Goal: Task Accomplishment & Management: Manage account settings

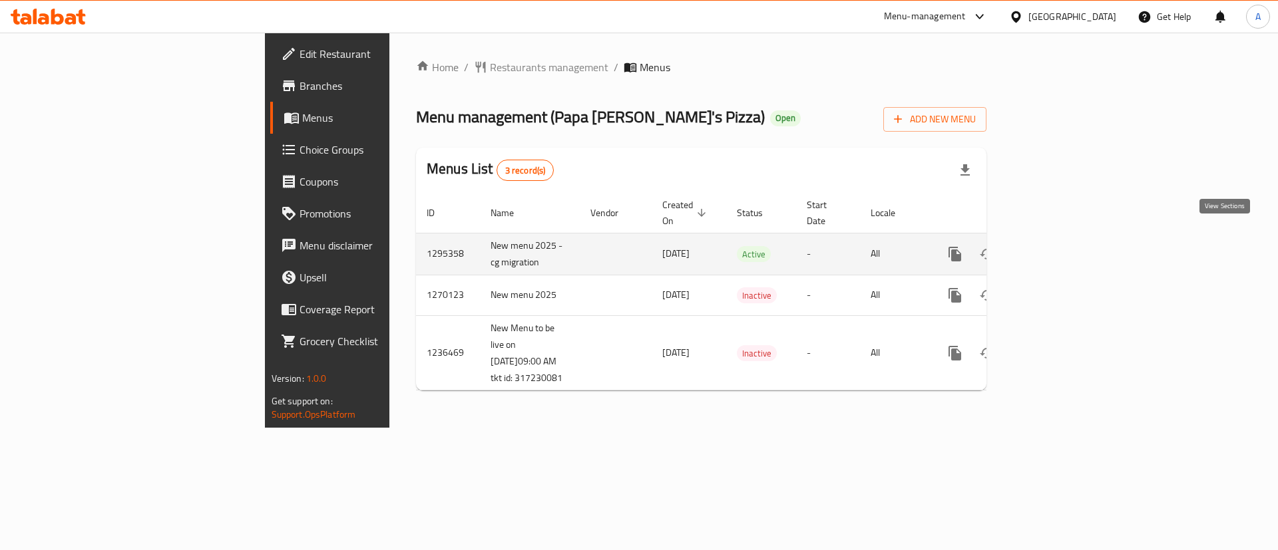
click at [1059, 246] on icon "enhanced table" at bounding box center [1051, 254] width 16 height 16
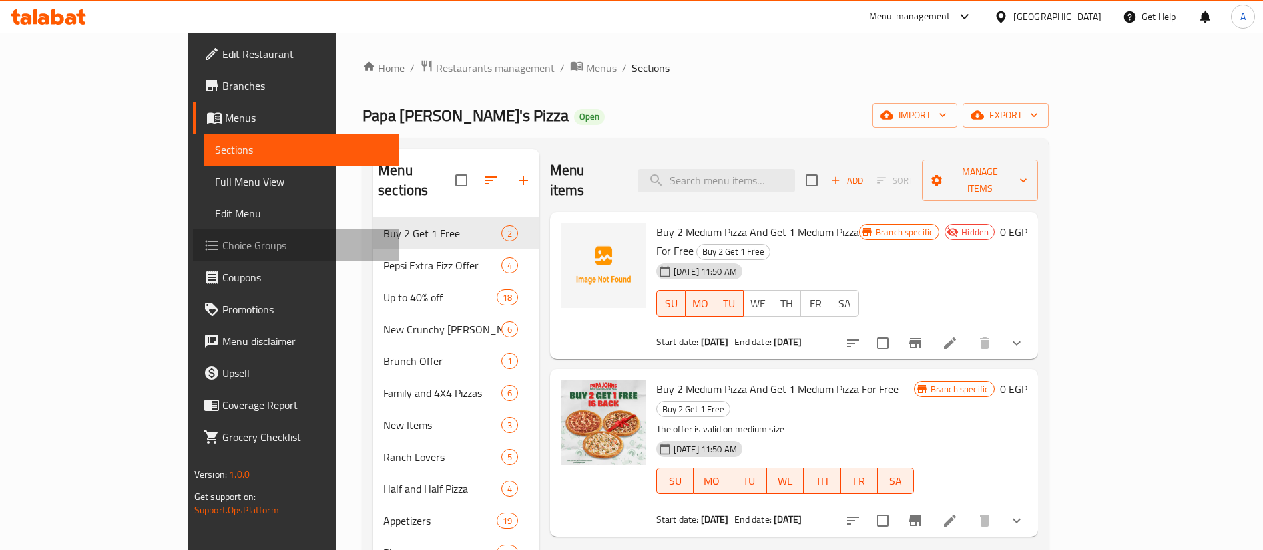
click at [222, 248] on span "Choice Groups" at bounding box center [305, 246] width 166 height 16
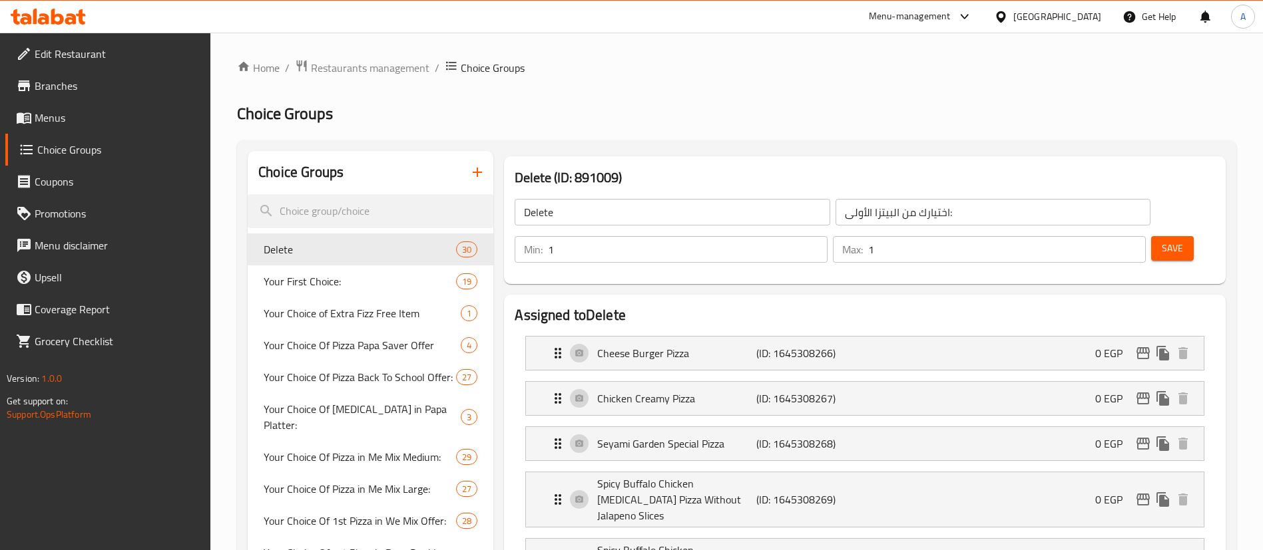
click at [330, 278] on span "Your First Choice:" at bounding box center [360, 282] width 192 height 16
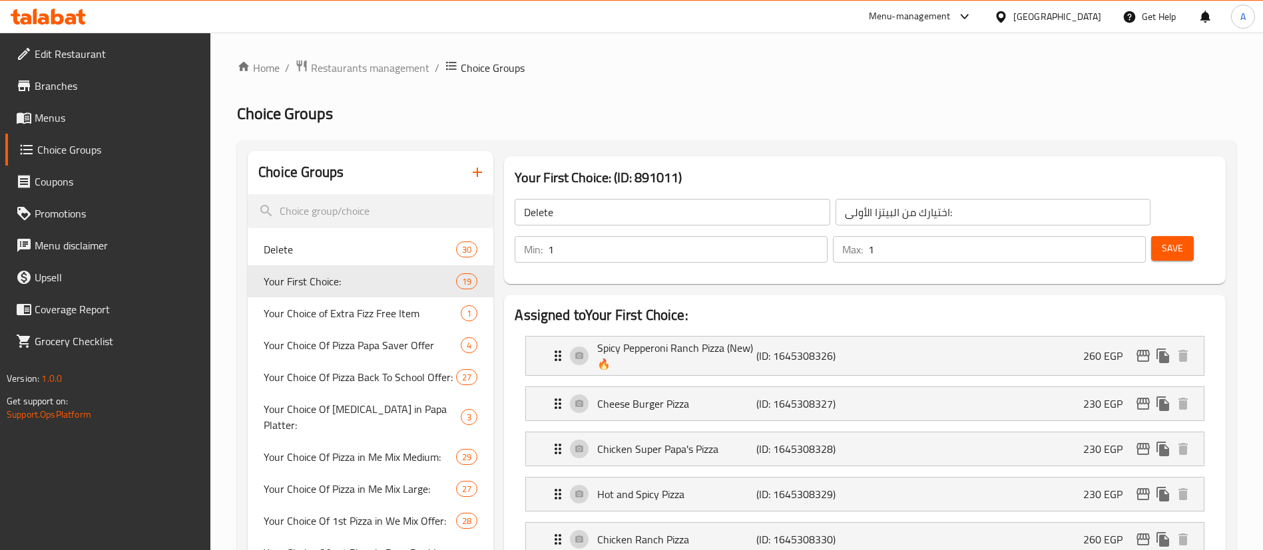
type input "Your First Choice:"
type input "اختيارك الأول:"
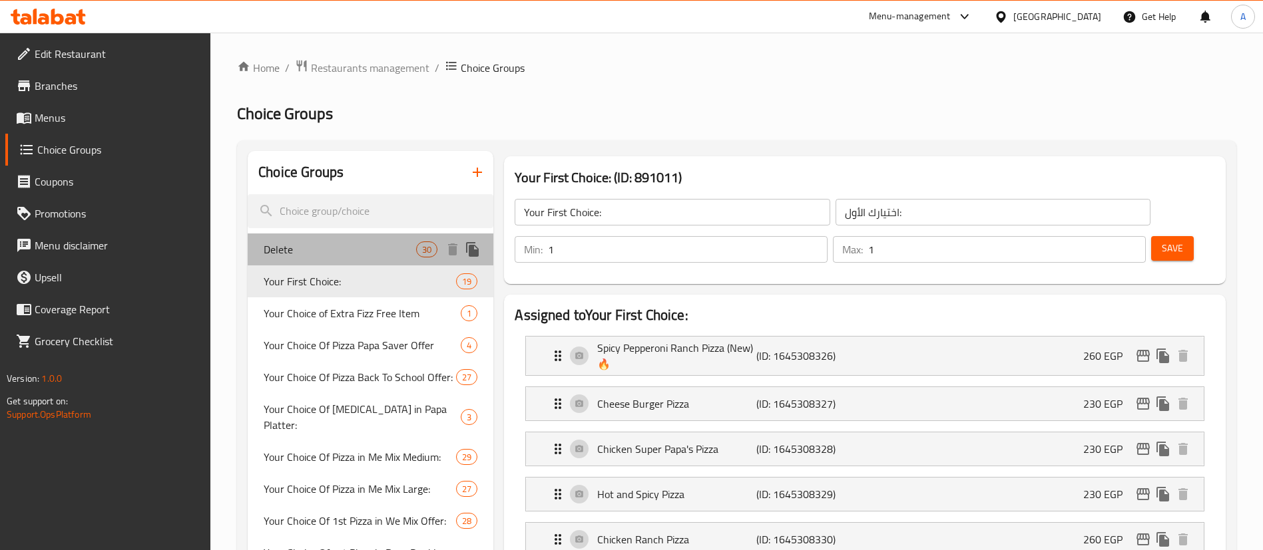
click at [304, 240] on div "Delete 30" at bounding box center [371, 250] width 246 height 32
click at [306, 280] on span "Your First Choice:" at bounding box center [360, 282] width 192 height 16
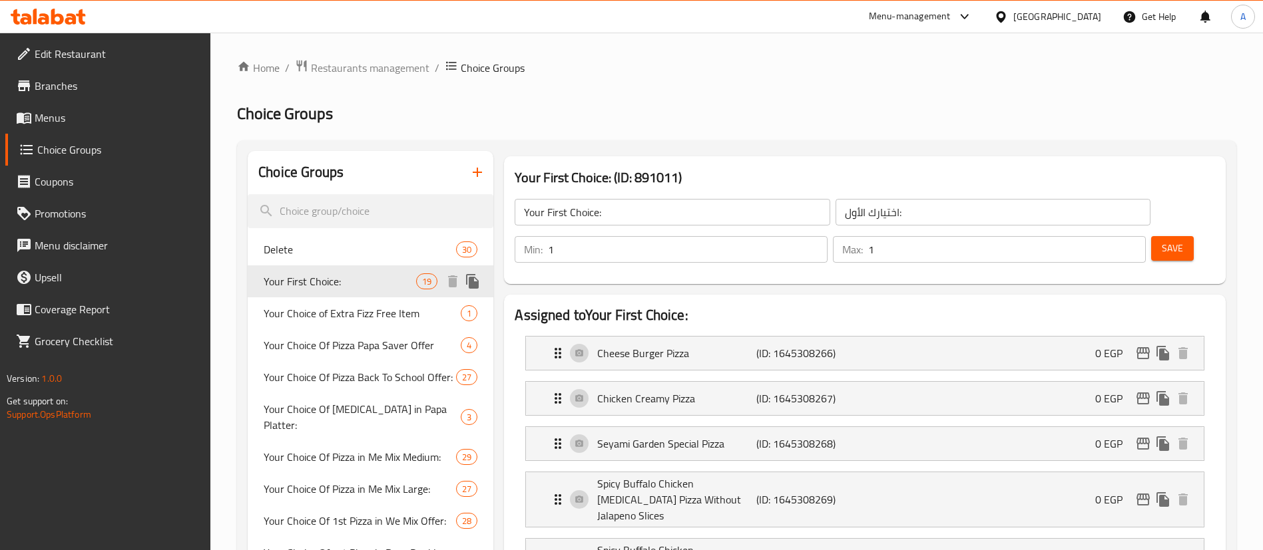
type input "Delete"
type input "اختيارك من البيتزا الأولى:"
type input "Your First Choice:"
type input "اختيارك الأول:"
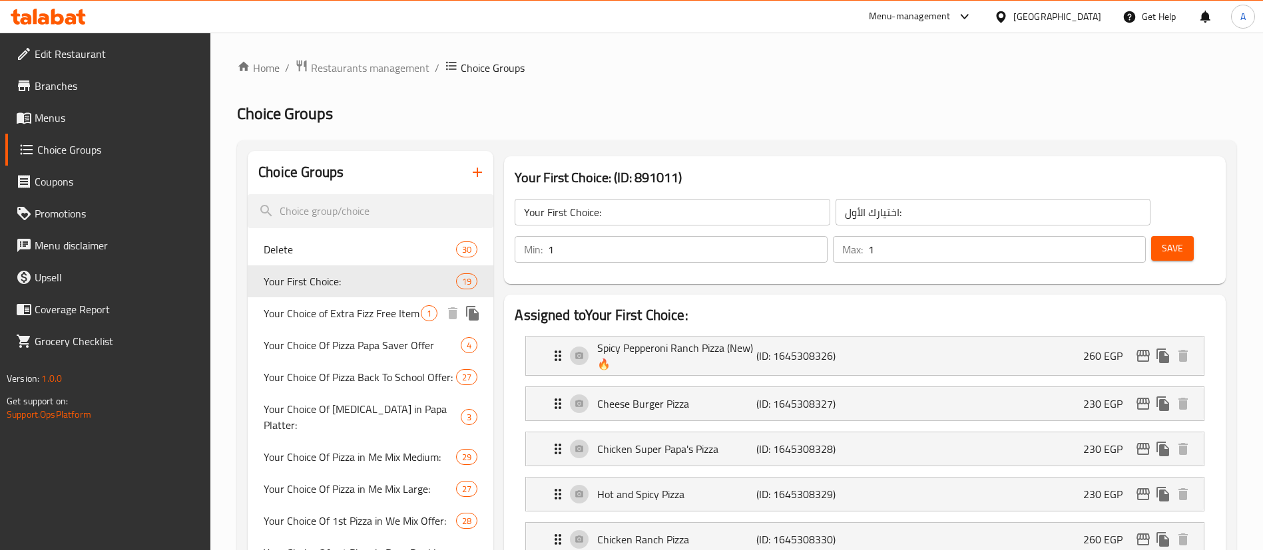
click at [356, 317] on span "Your Choice of Extra Fizz Free Item" at bounding box center [342, 314] width 157 height 16
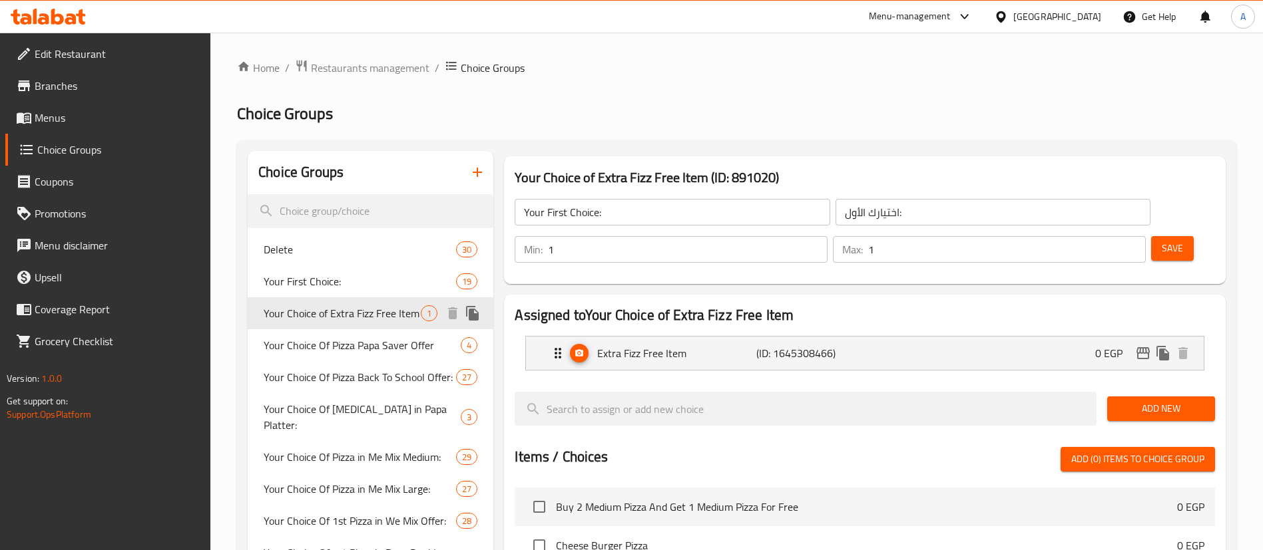
type input "Your Choice of Extra Fizz Free Item"
type input "إختيارك من من اكسترا فيز مجانية:"
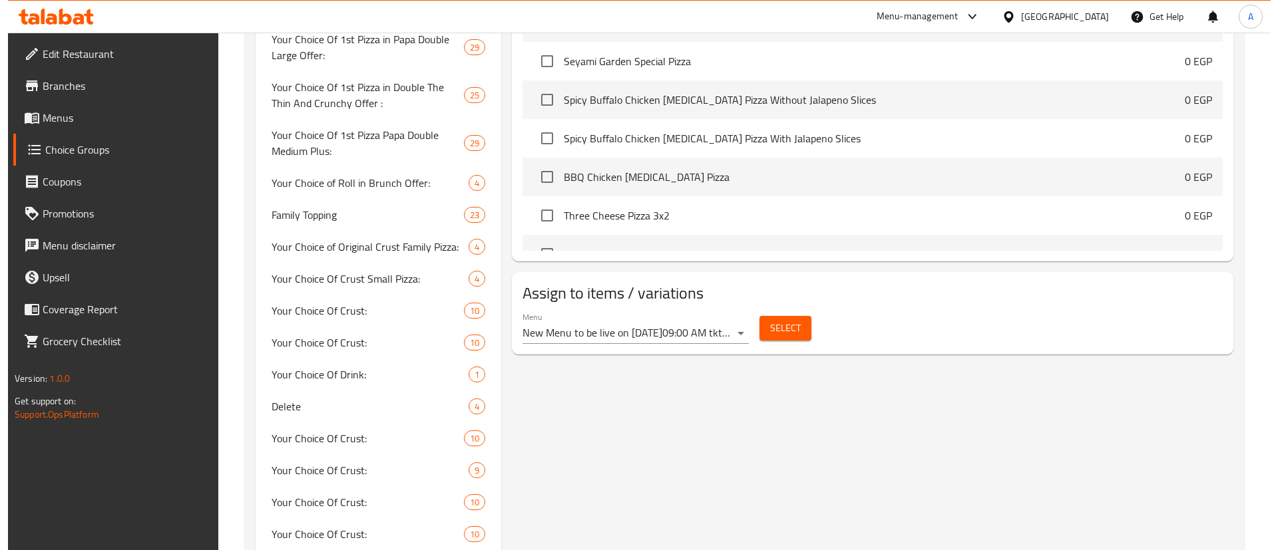
scroll to position [566, 0]
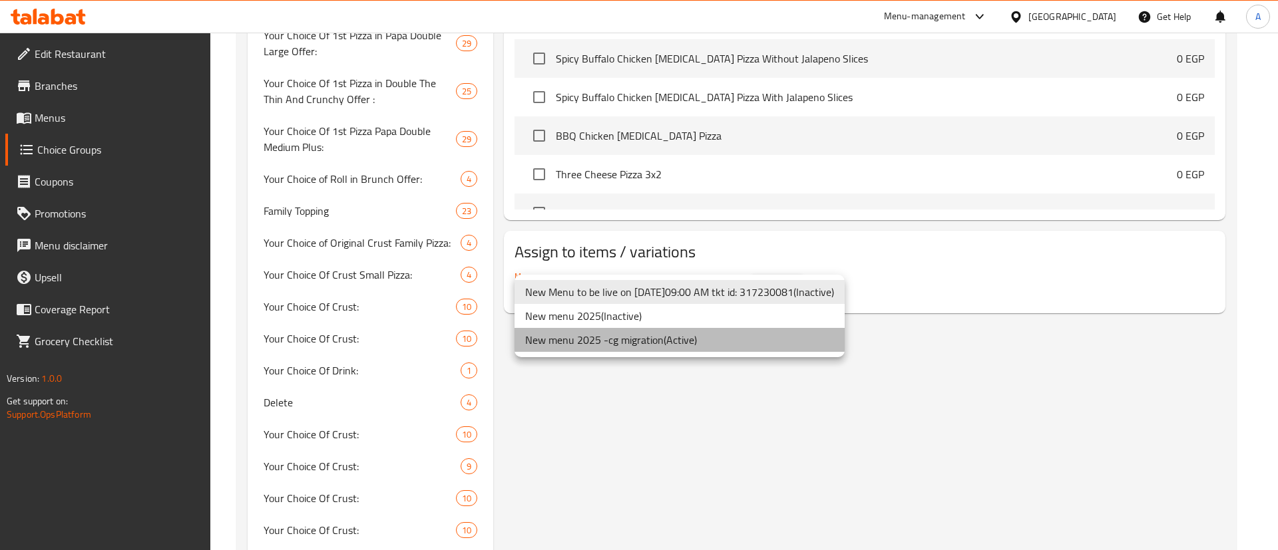
click at [683, 345] on li "New menu 2025 -cg migration ( Active )" at bounding box center [680, 340] width 330 height 24
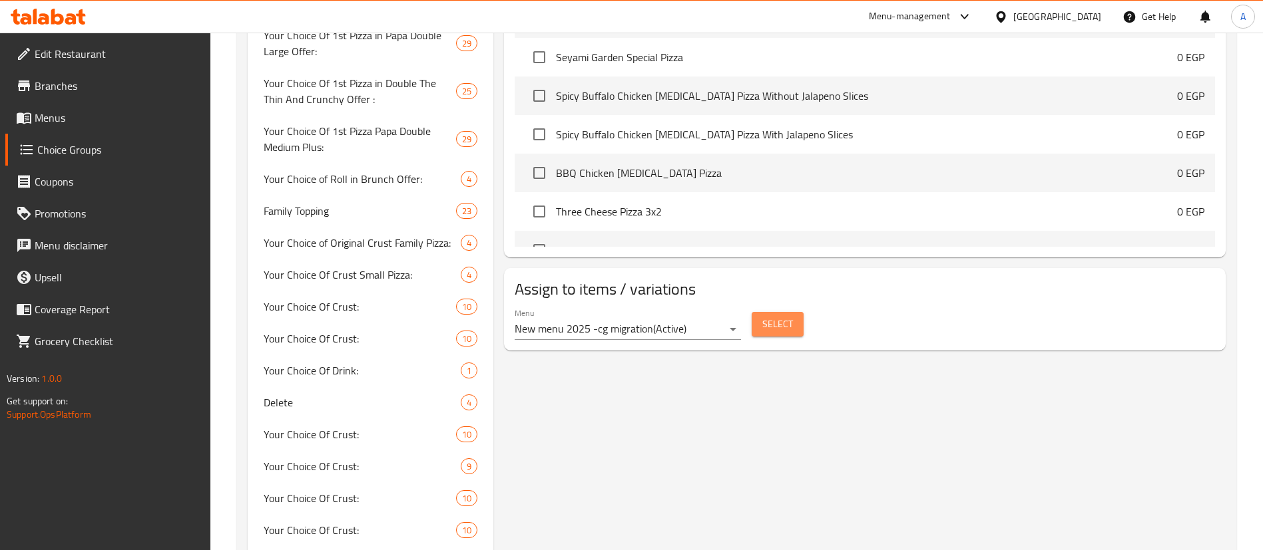
click at [766, 316] on span "Select" at bounding box center [777, 324] width 31 height 17
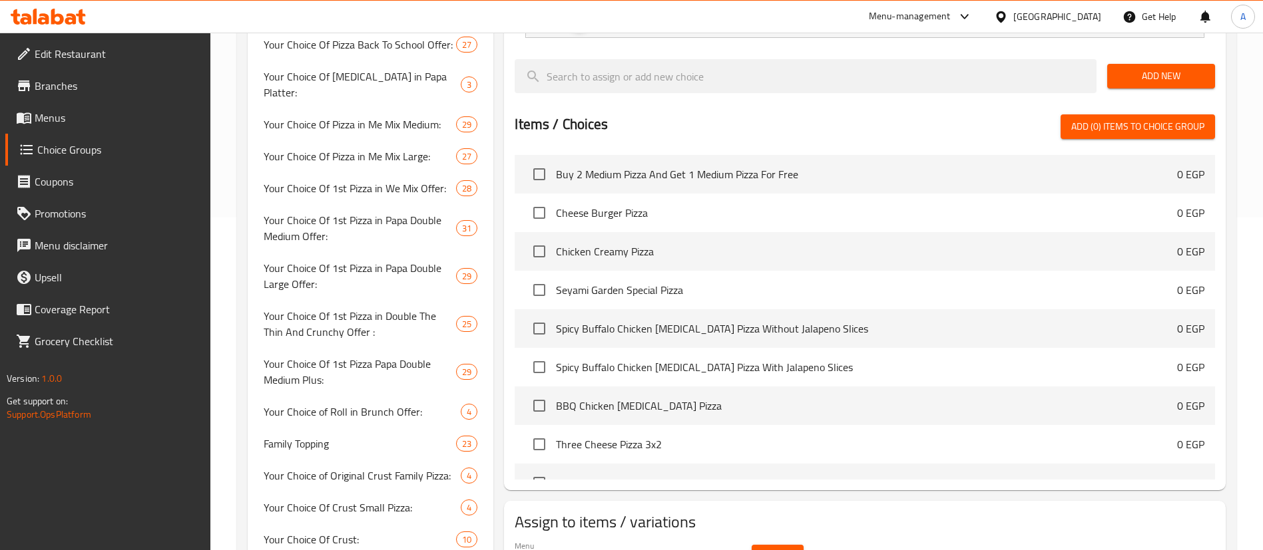
scroll to position [0, 0]
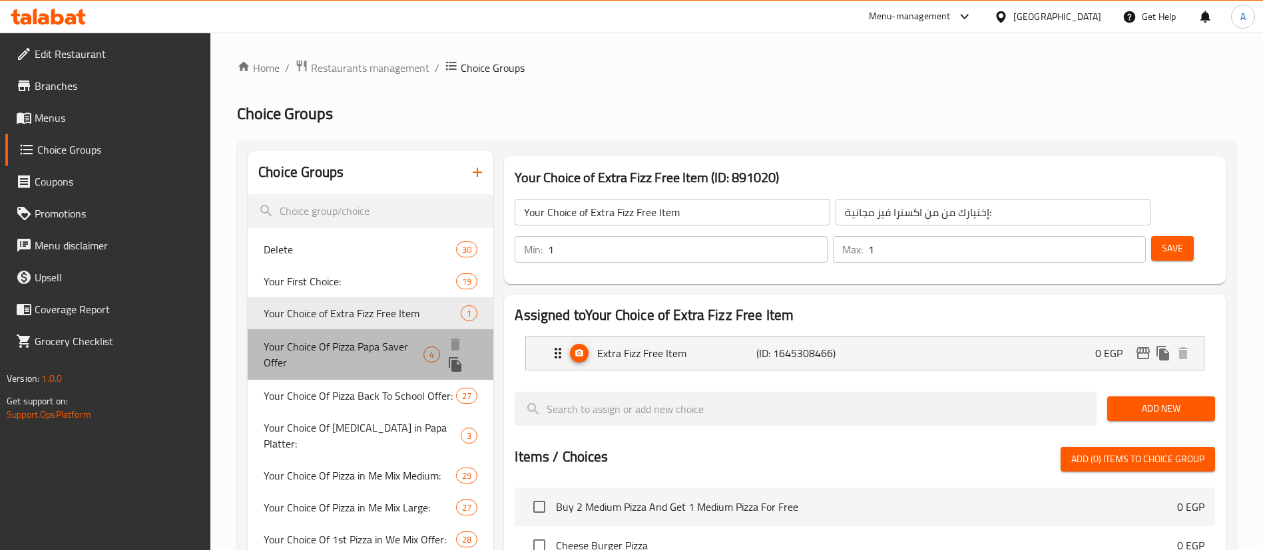
click at [359, 339] on span "Your Choice Of Pizza Papa Saver Offer" at bounding box center [344, 355] width 160 height 32
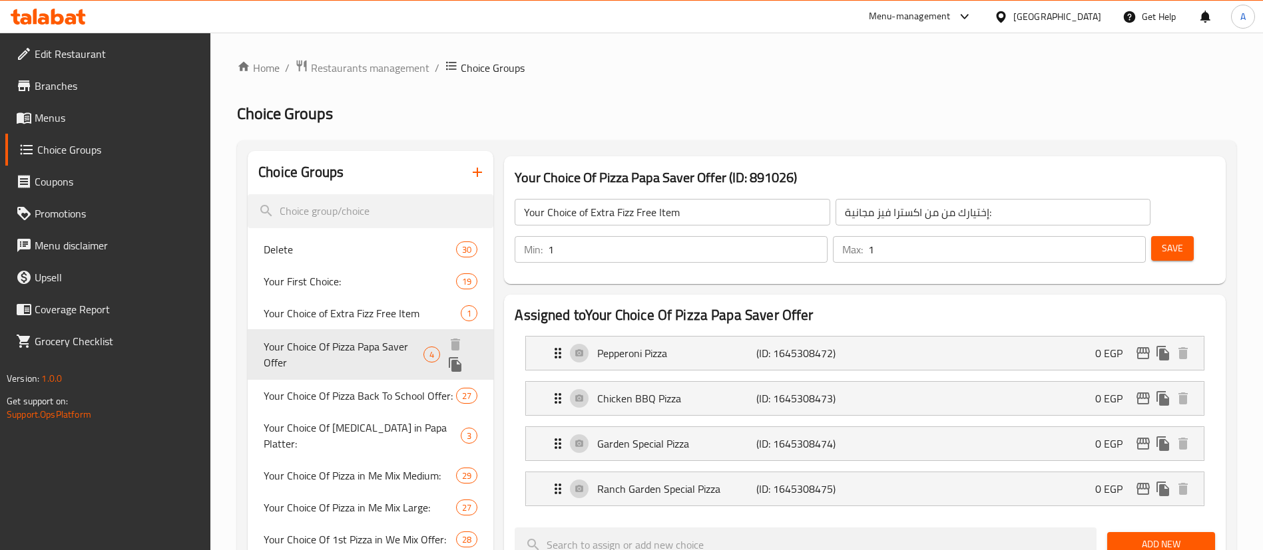
type input "Your Choice Of Pizza Papa Saver Offer"
type input "إختيارك من البيتزا"
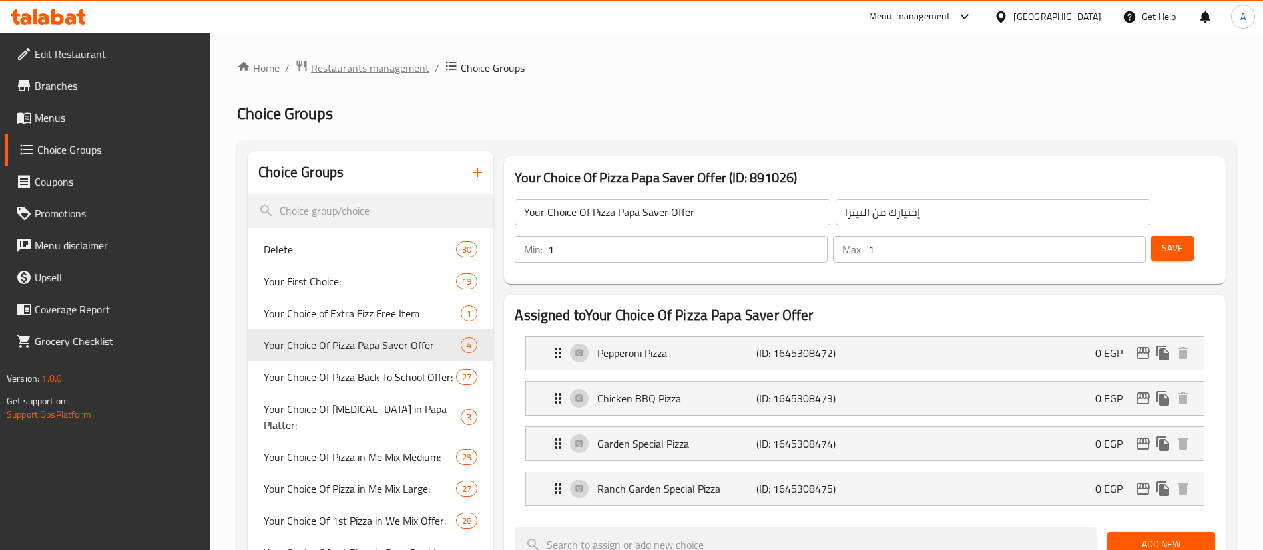
click at [368, 61] on span "Restaurants management" at bounding box center [370, 68] width 118 height 16
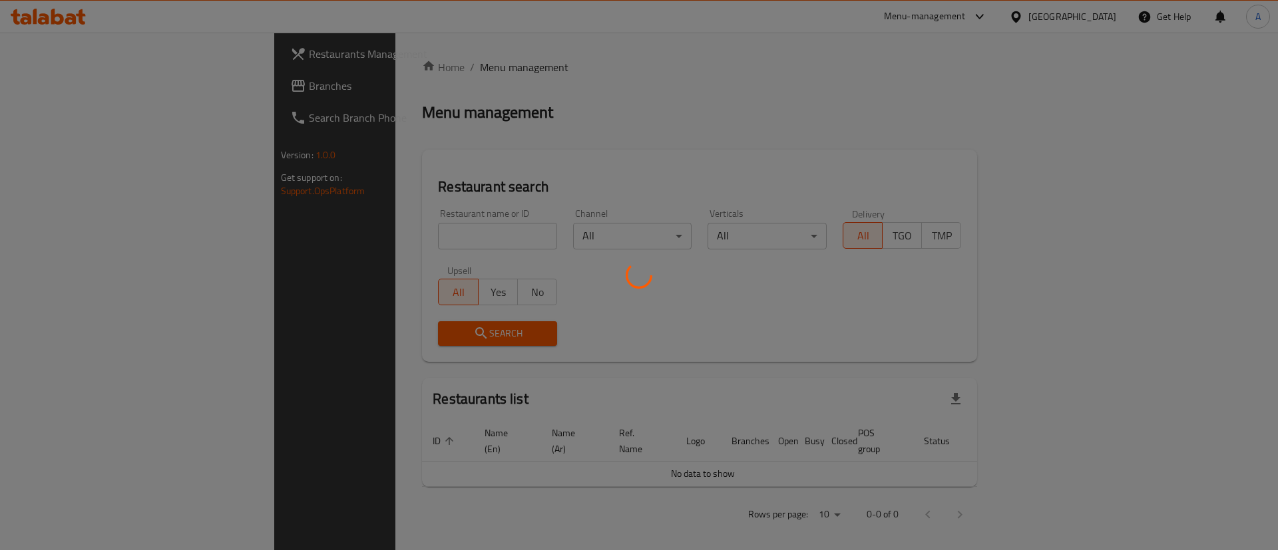
drag, startPoint x: 616, startPoint y: 1, endPoint x: 871, endPoint y: 44, distance: 259.2
click at [871, 44] on div at bounding box center [639, 275] width 1278 height 550
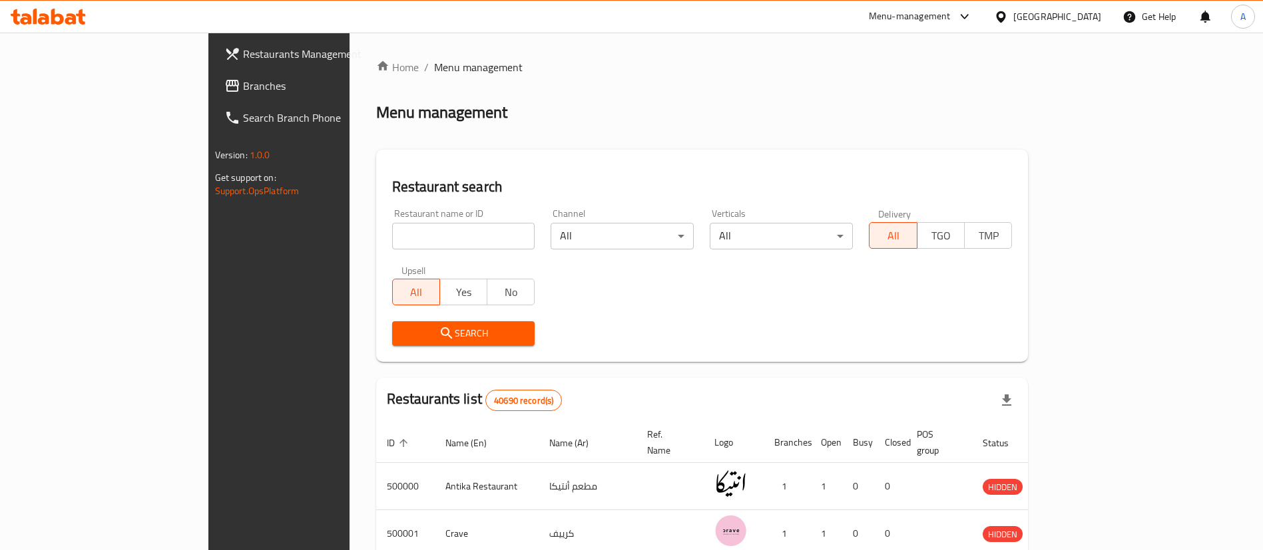
click at [392, 210] on div "Restaurant name or ID Restaurant name or ID" at bounding box center [463, 229] width 143 height 41
click at [392, 243] on input "search" at bounding box center [463, 236] width 143 height 27
paste input "666994"
type input "666994"
click button "Search" at bounding box center [463, 333] width 143 height 25
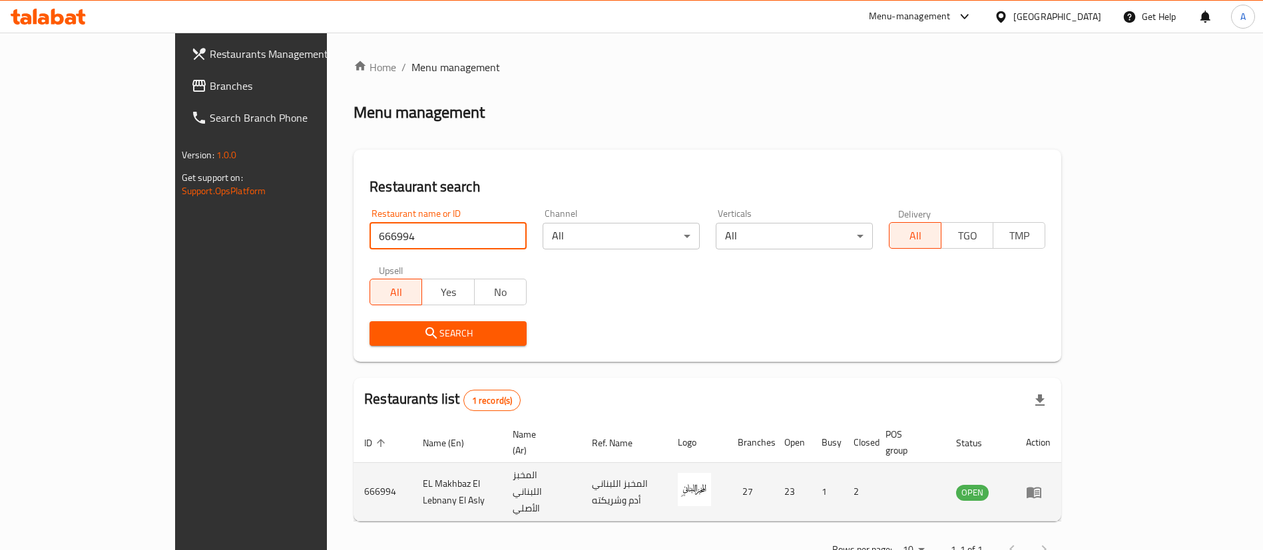
click at [1061, 469] on td "enhanced table" at bounding box center [1038, 492] width 46 height 59
click at [1041, 487] on icon "enhanced table" at bounding box center [1033, 492] width 15 height 11
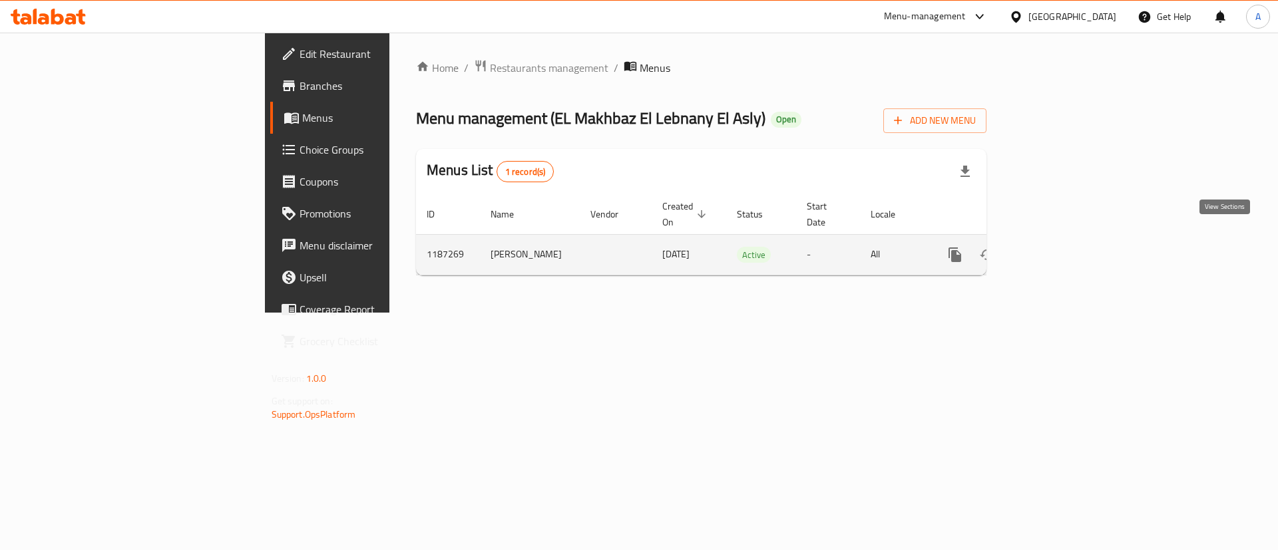
click at [1067, 244] on link "enhanced table" at bounding box center [1051, 255] width 32 height 32
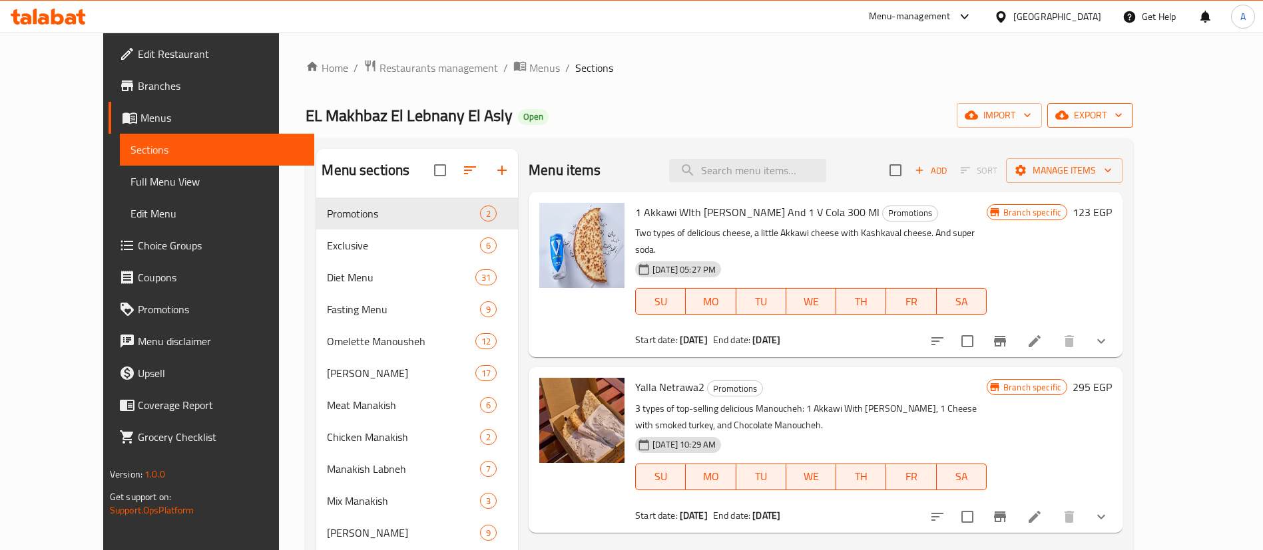
click at [1122, 122] on span "export" at bounding box center [1090, 115] width 65 height 17
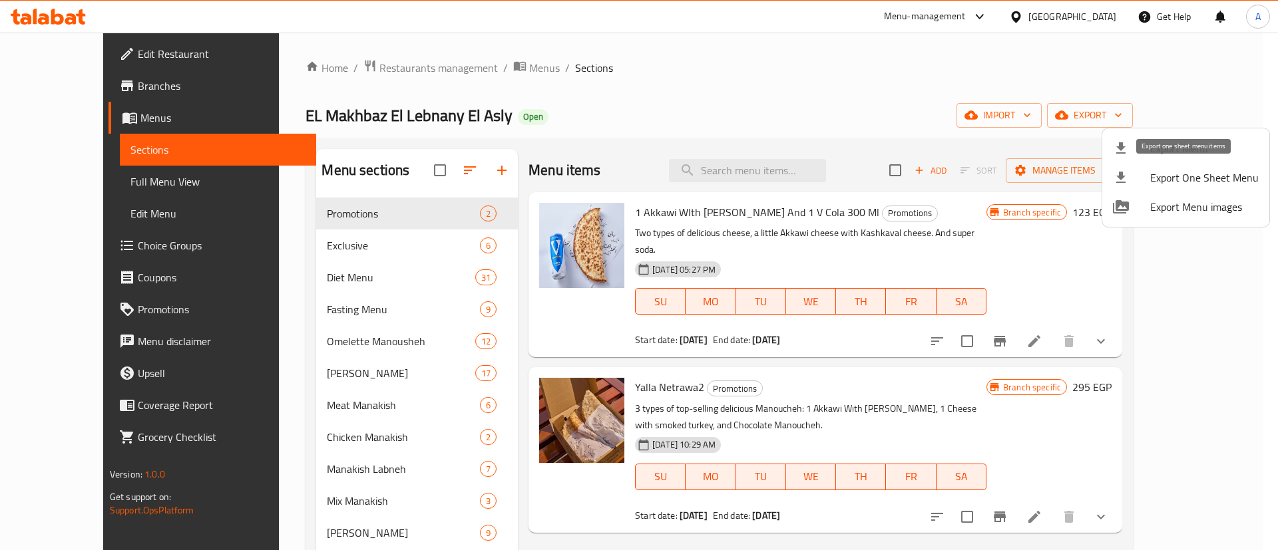
click at [1169, 174] on span "Export One Sheet Menu" at bounding box center [1204, 178] width 108 height 16
click at [1146, 174] on div at bounding box center [1131, 178] width 37 height 16
click at [67, 252] on div at bounding box center [639, 275] width 1278 height 550
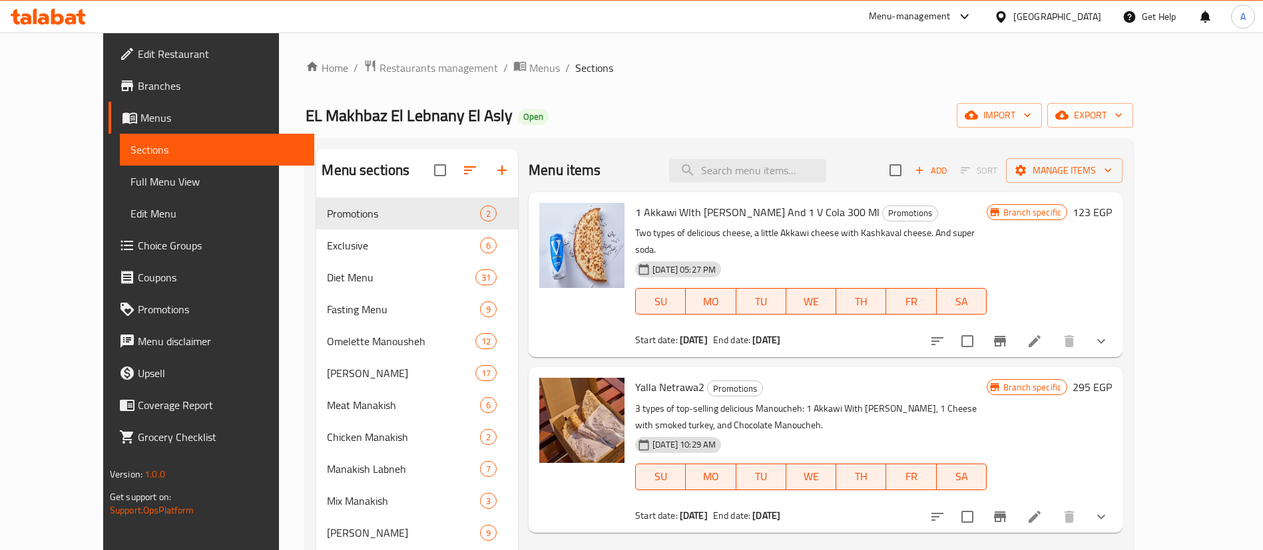
click at [138, 252] on span "Choice Groups" at bounding box center [221, 246] width 166 height 16
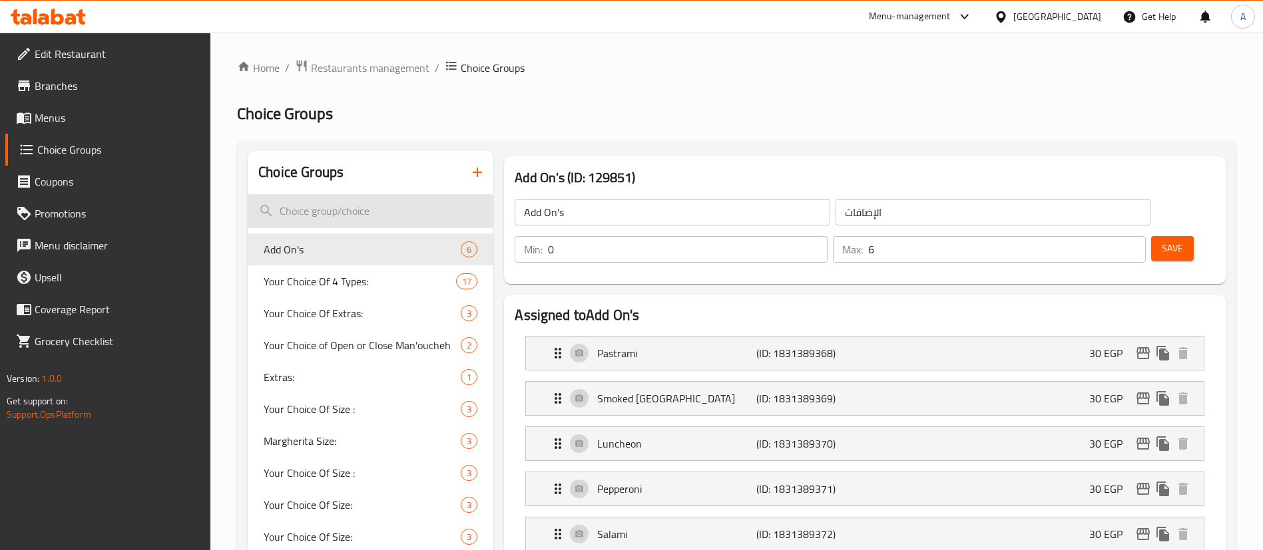
click at [329, 213] on input "search" at bounding box center [371, 211] width 246 height 34
type input "`"
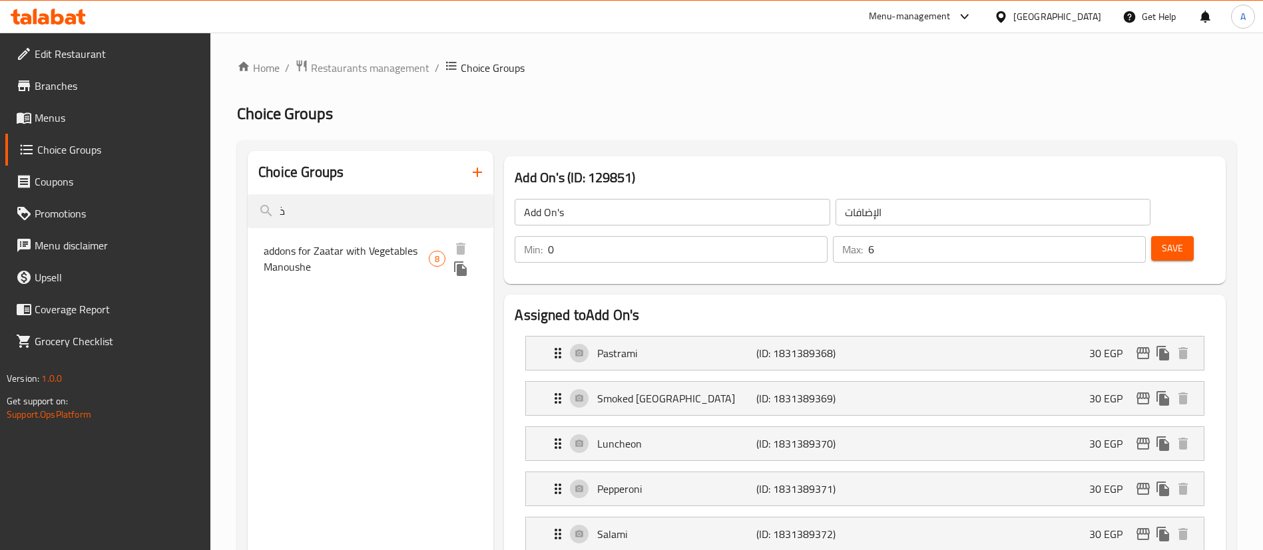
type input "ذ"
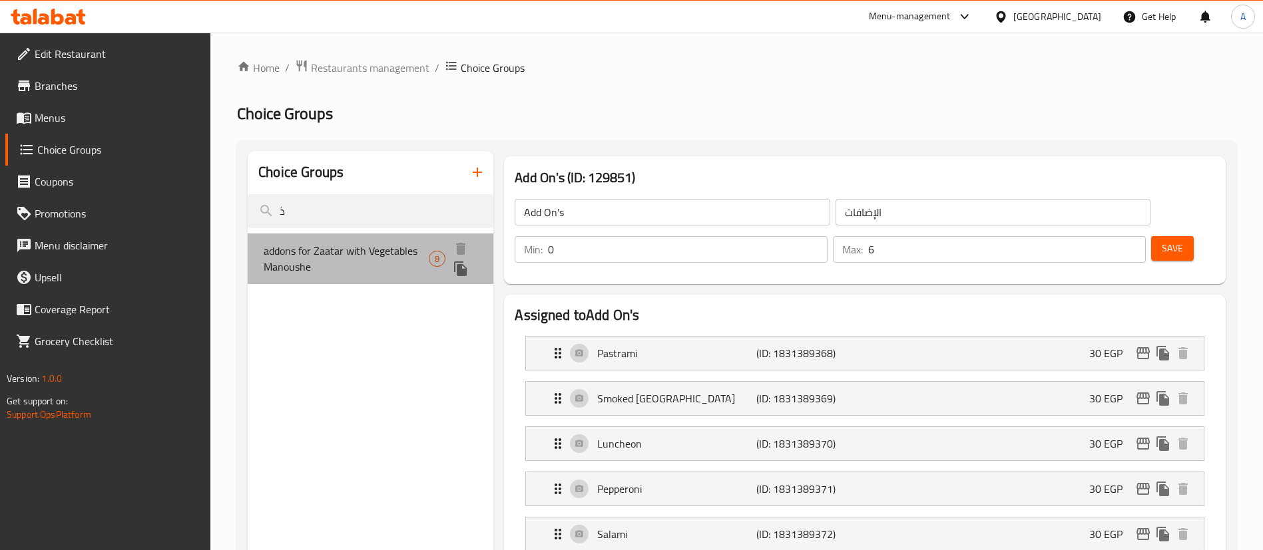
click at [356, 262] on span "addons for Zaatar with Vegetables Manoushe" at bounding box center [346, 259] width 165 height 32
type input "addons for Zaatar with Vegetables Manoushe"
type input "إضافات لنقشة الزعتر والخضار"
type input "0"
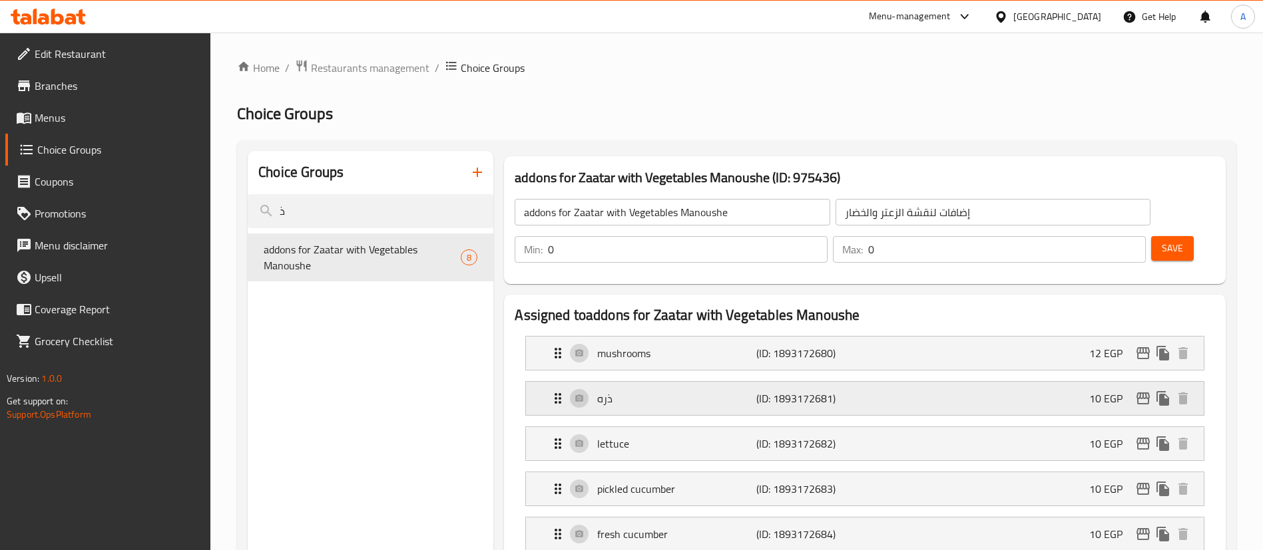
click at [847, 391] on p "(ID: 1893172681)" at bounding box center [809, 399] width 106 height 16
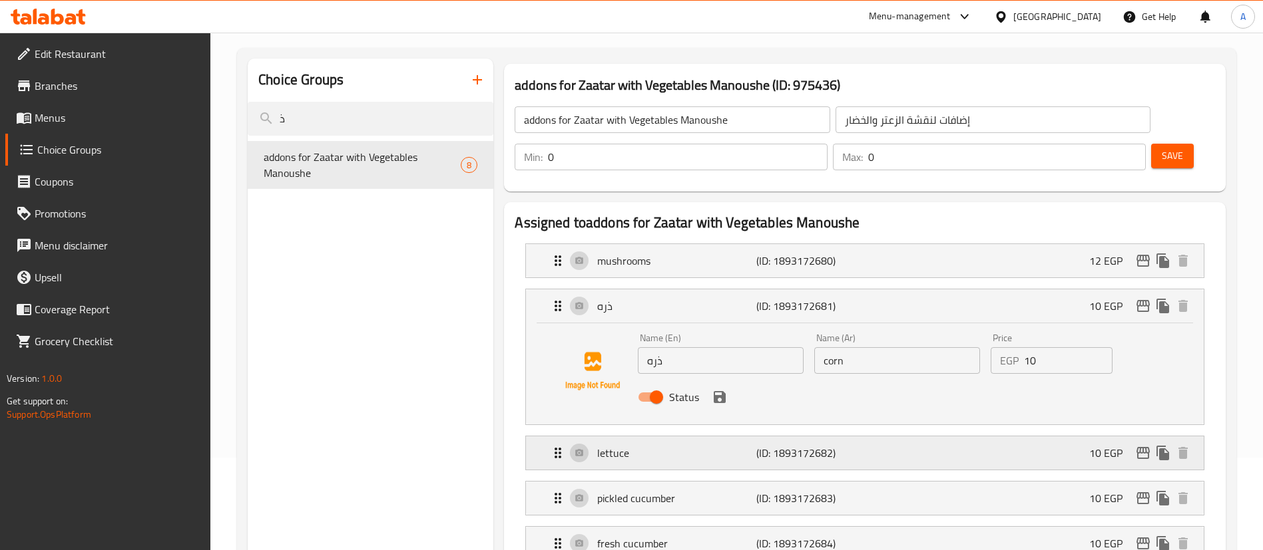
scroll to position [133, 0]
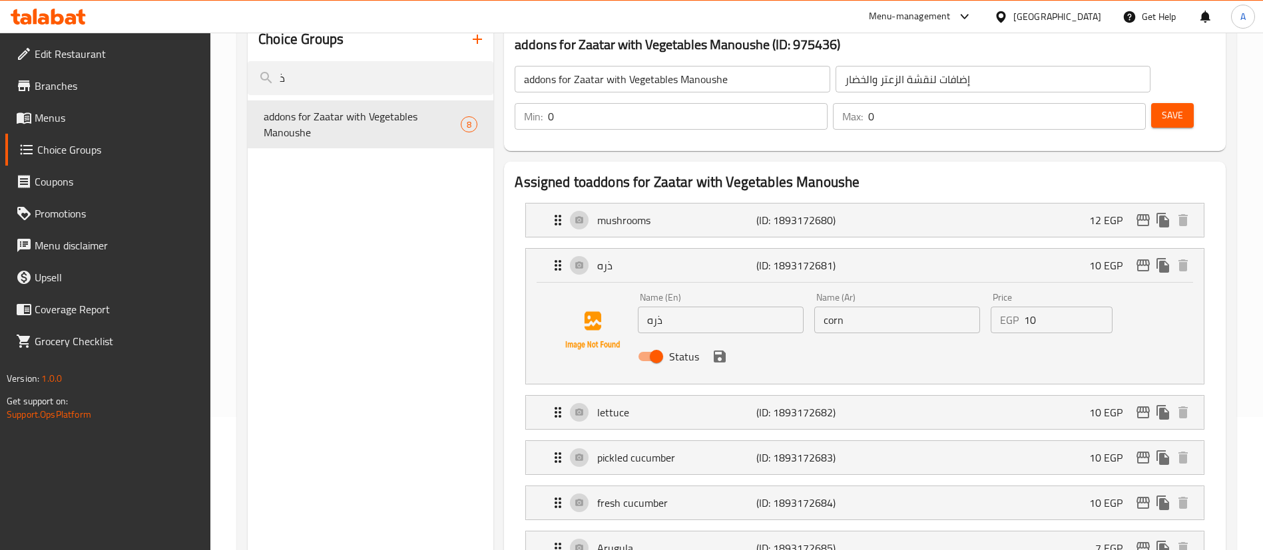
click at [847, 307] on input "corn" at bounding box center [897, 320] width 166 height 27
click at [720, 307] on input "ذره" at bounding box center [721, 320] width 166 height 27
paste input "corn"
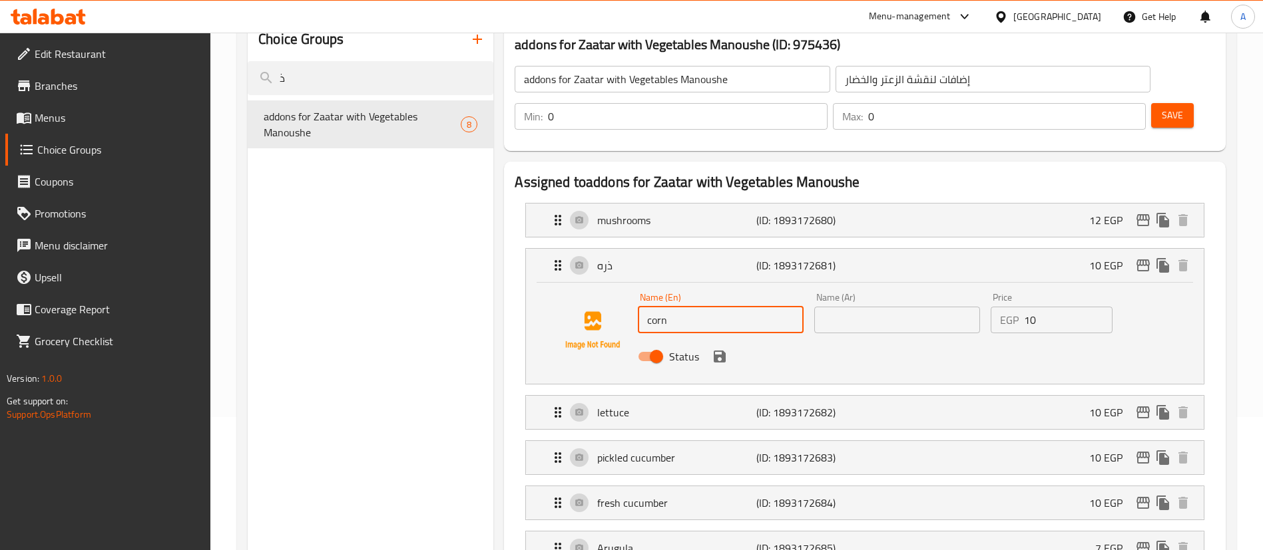
type input "corn"
click at [859, 307] on input "text" at bounding box center [897, 320] width 166 height 27
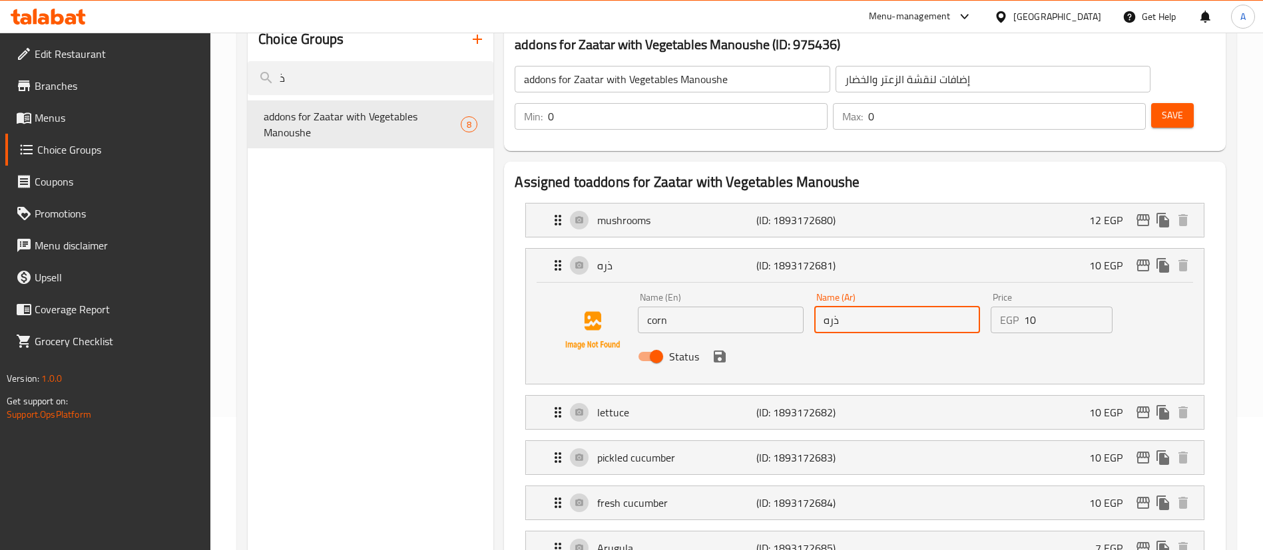
type input "ذره"
click at [1161, 107] on span "Save" at bounding box center [1171, 115] width 21 height 17
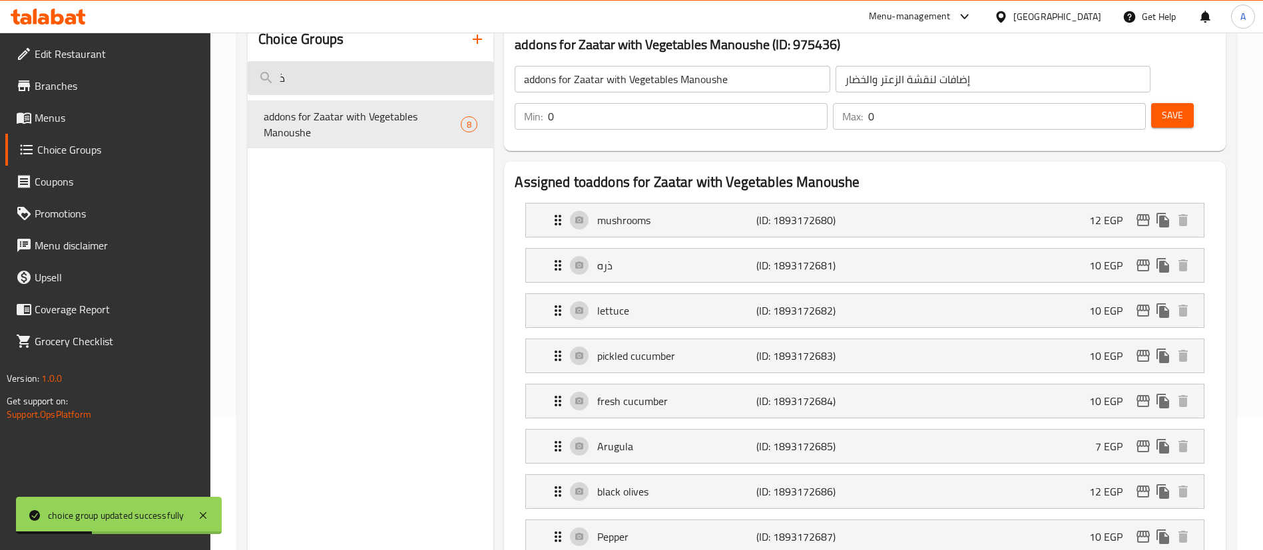
click at [346, 74] on input "ذ" at bounding box center [371, 78] width 246 height 34
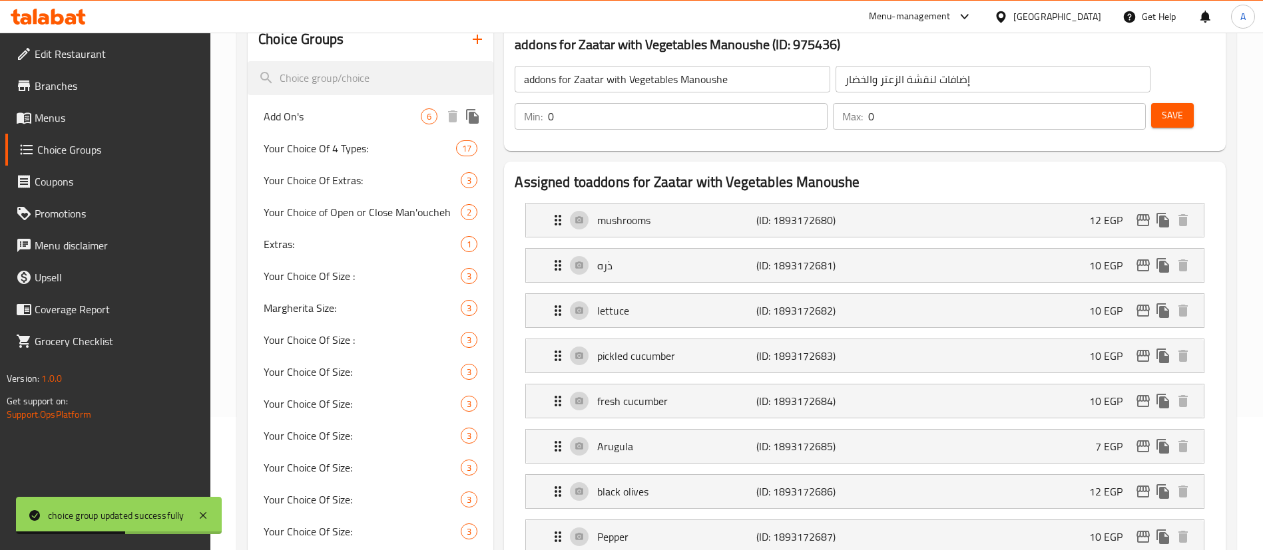
click at [362, 120] on span "Add On's" at bounding box center [342, 116] width 157 height 16
type input "Add On's"
type input "الإضافات"
type input "6"
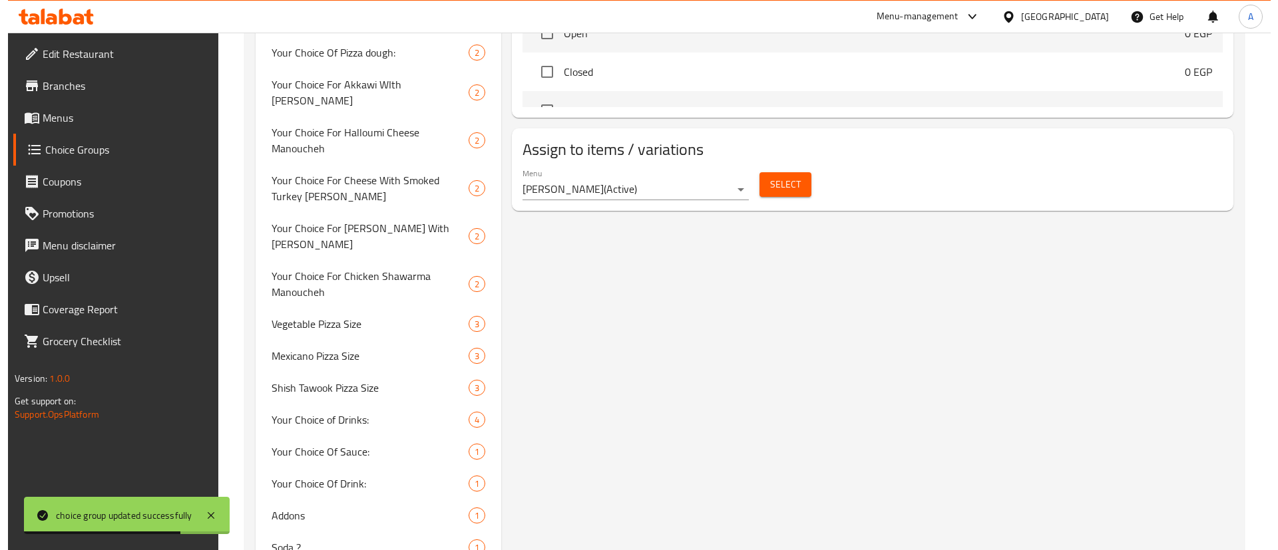
scroll to position [922, 0]
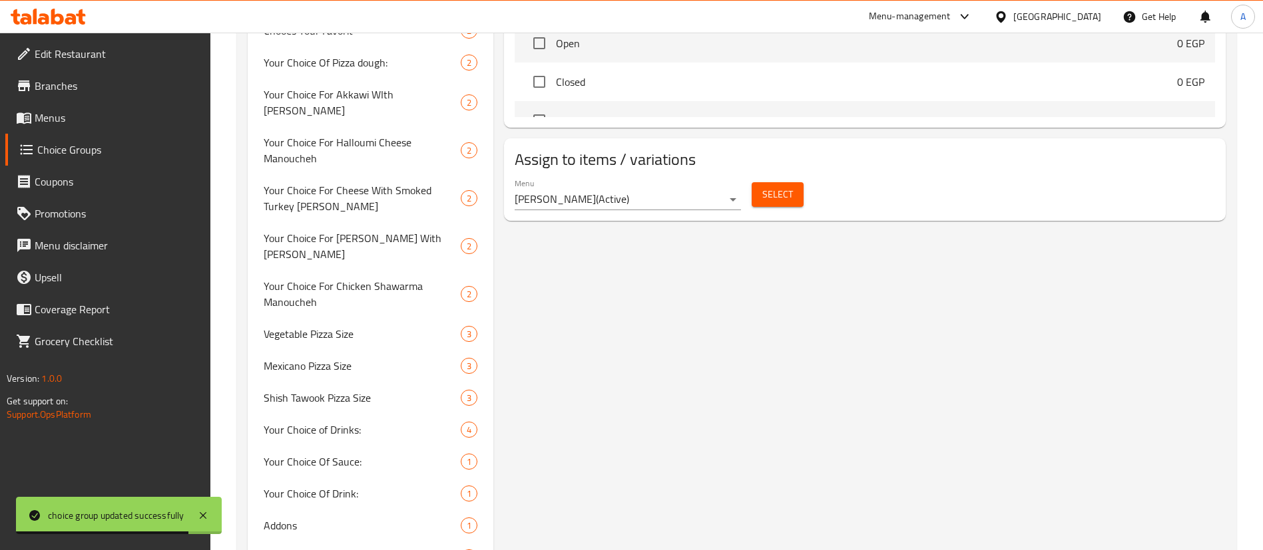
click at [779, 186] on span "Select" at bounding box center [777, 194] width 31 height 17
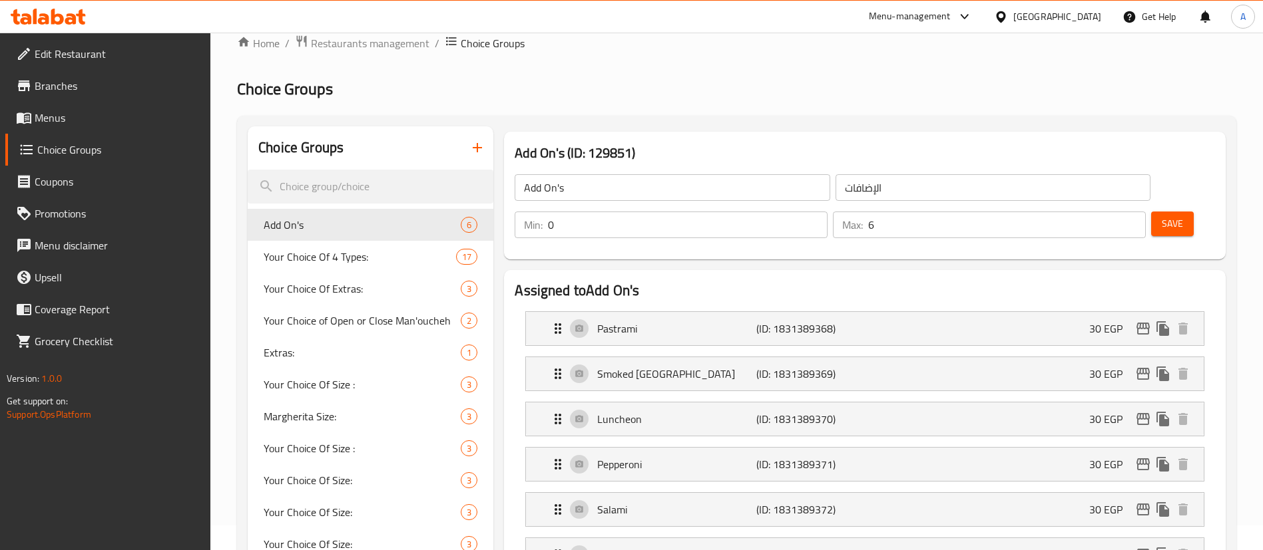
scroll to position [0, 0]
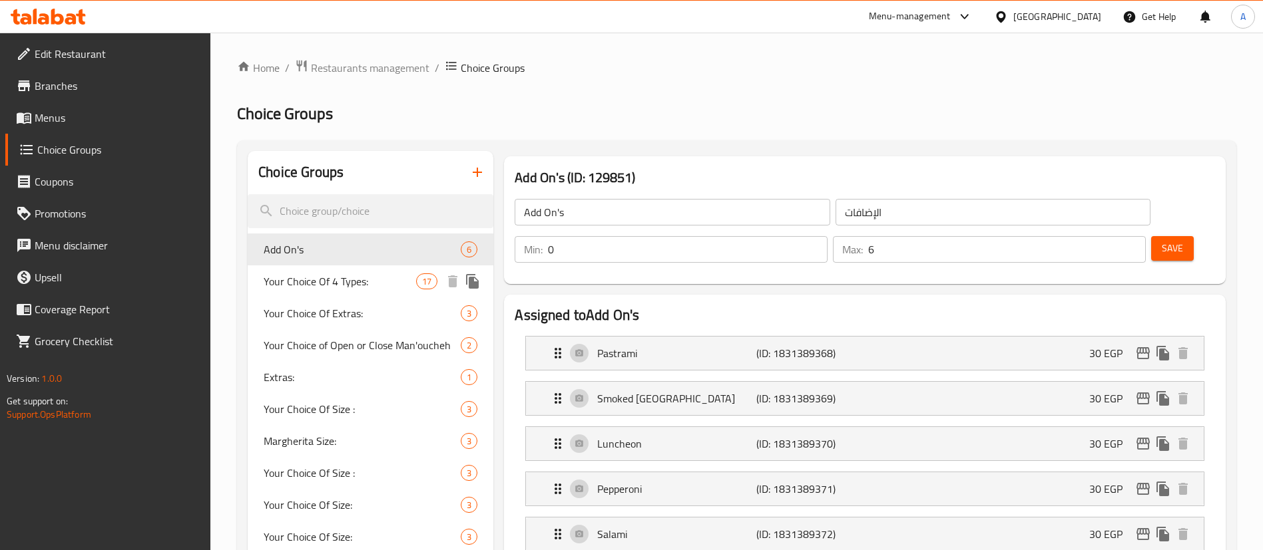
click at [330, 286] on span "Your Choice Of 4 Types:" at bounding box center [340, 282] width 152 height 16
type input "Your Choice Of 4 Types:"
type input "إختيارك من الأربع أنواع:"
type input "4"
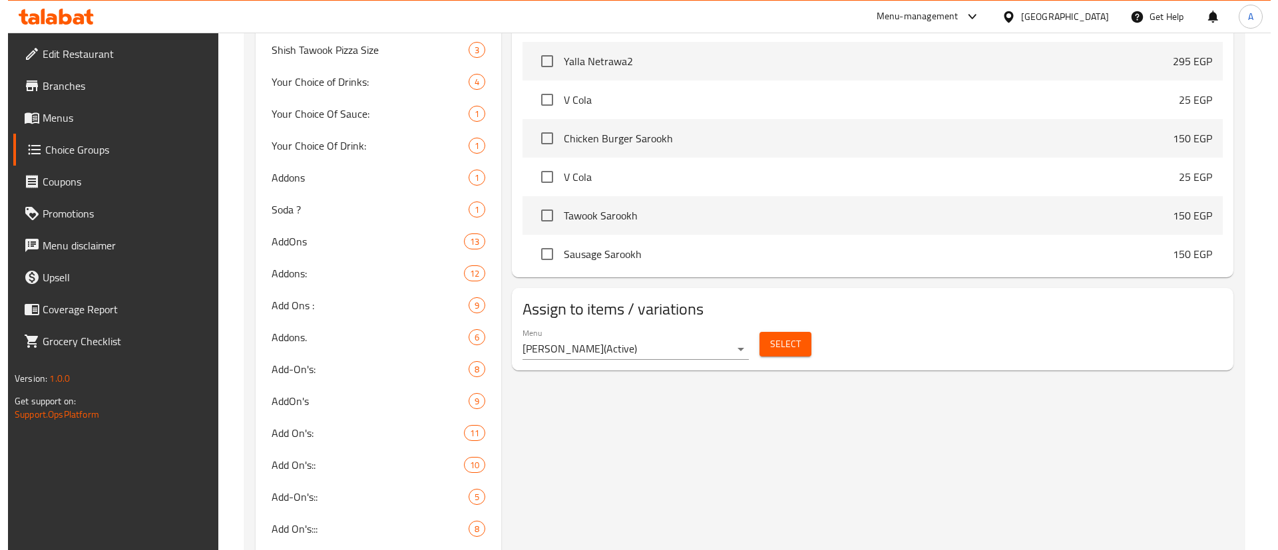
scroll to position [1267, 0]
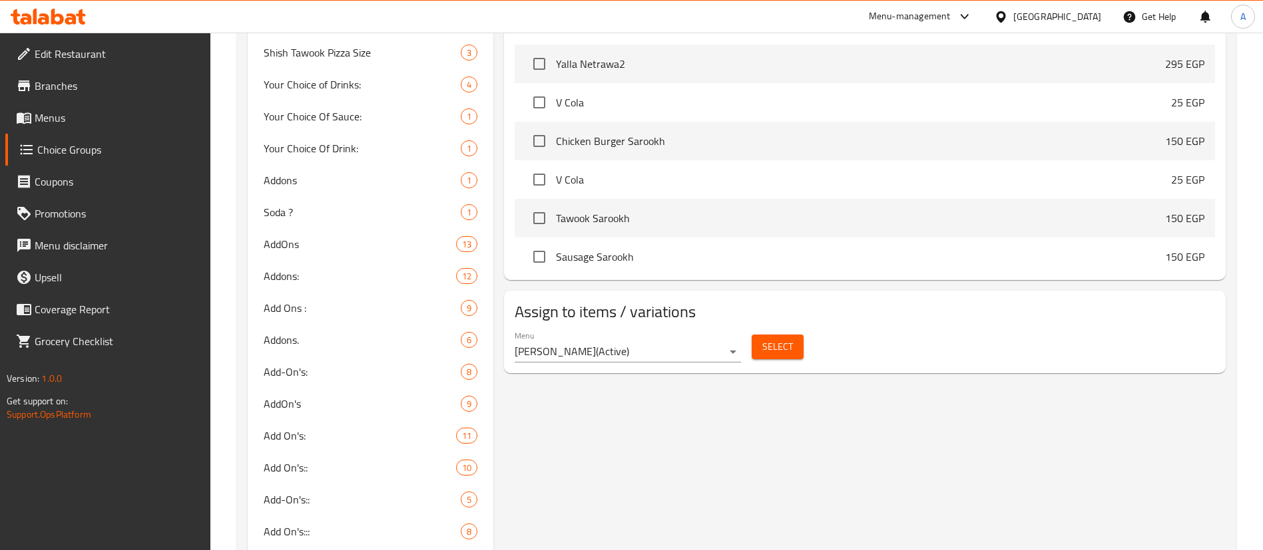
click at [785, 339] on span "Select" at bounding box center [777, 347] width 31 height 17
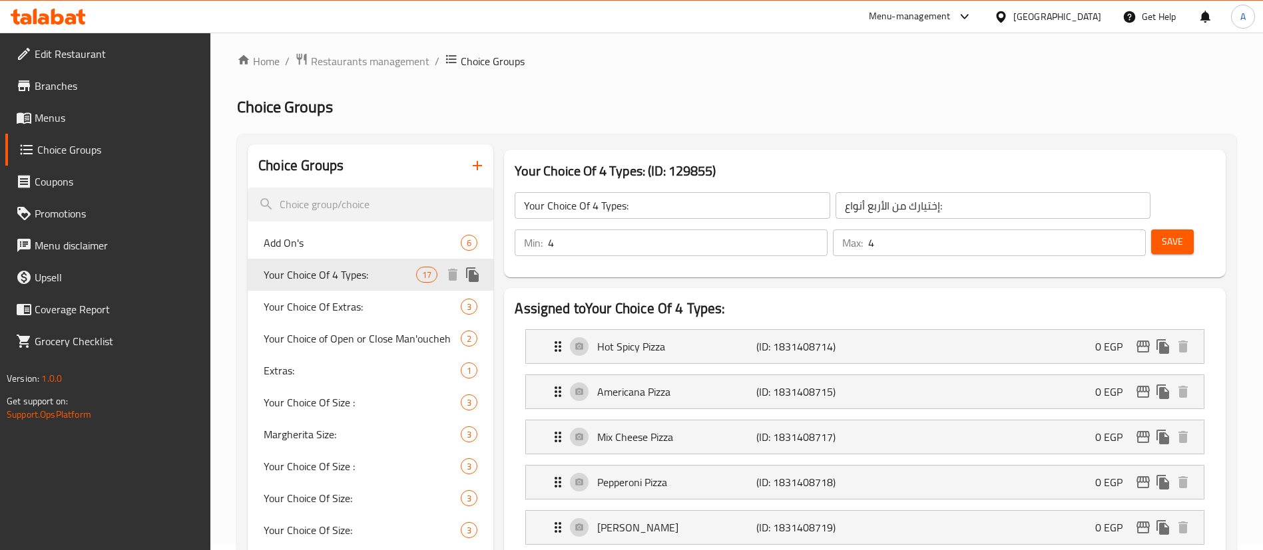
scroll to position [3, 0]
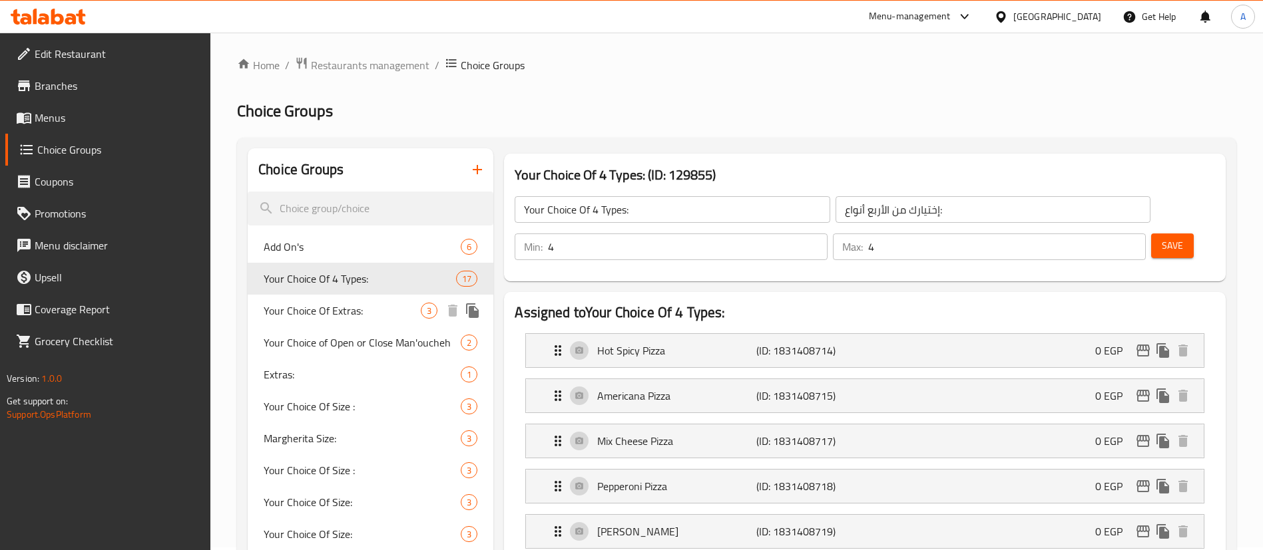
click at [349, 313] on span "Your Choice Of Extras:" at bounding box center [342, 311] width 157 height 16
type input "Your Choice Of Extras:"
type input "اختيارك من الإضافات:"
type input "0"
type input "5"
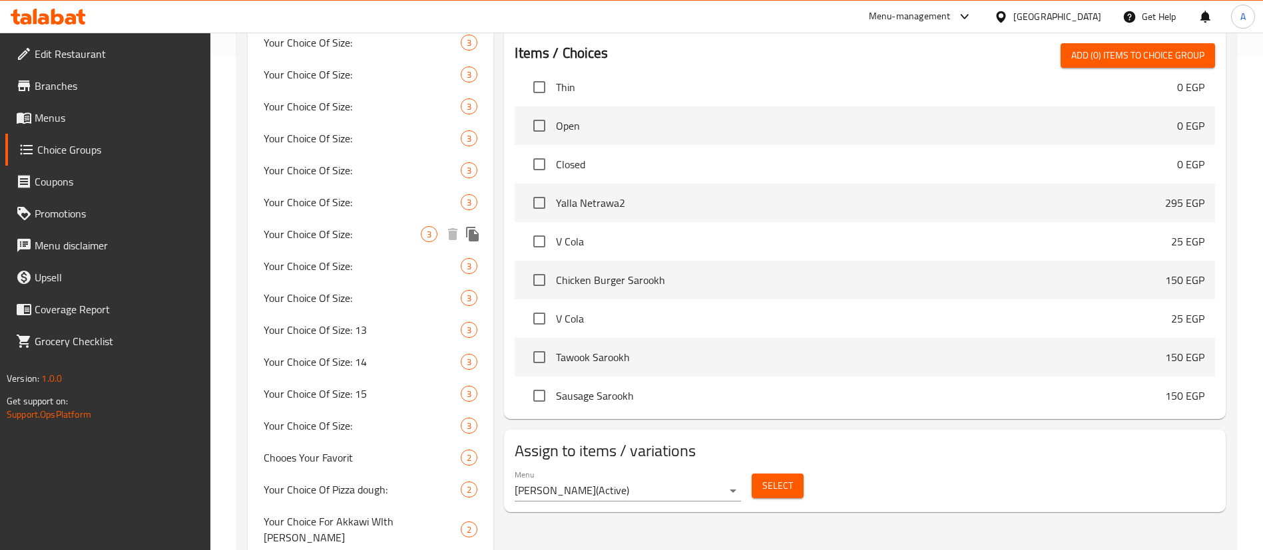
scroll to position [500, 0]
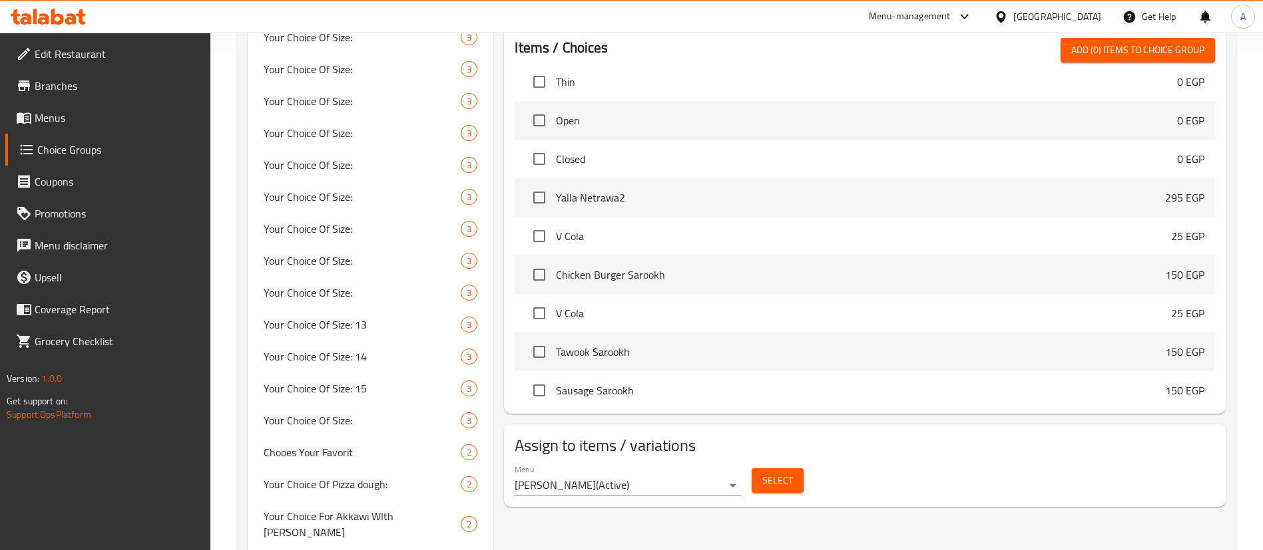
click at [770, 473] on span "Select" at bounding box center [777, 481] width 31 height 17
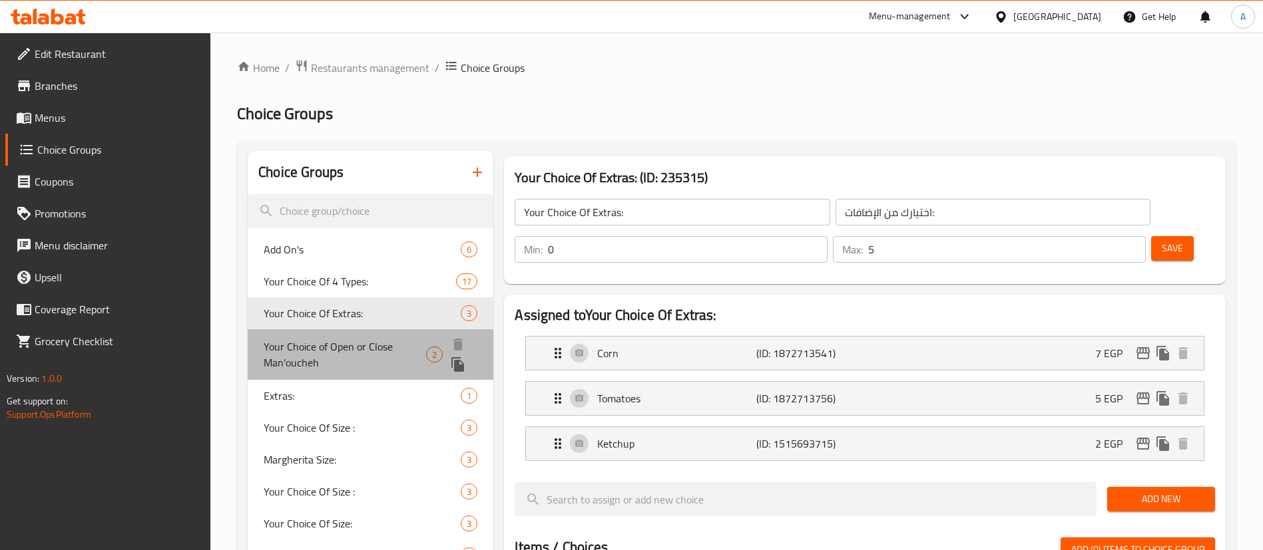
click at [339, 345] on span "Your Choice of Open or Close Man'oucheh" at bounding box center [345, 355] width 162 height 32
type input "Your Choice of Open or Close Man'oucheh"
type input "اختيارك من منقوشة مفتوحة أو مغلقة"
type input "1"
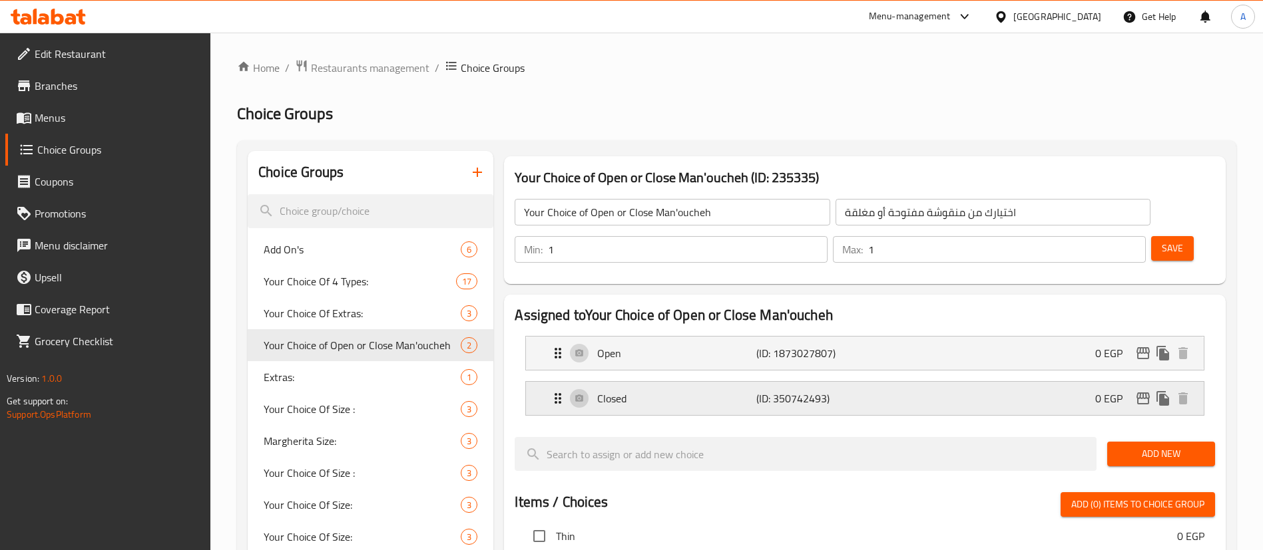
click at [849, 391] on p "(ID: 350742493)" at bounding box center [809, 399] width 106 height 16
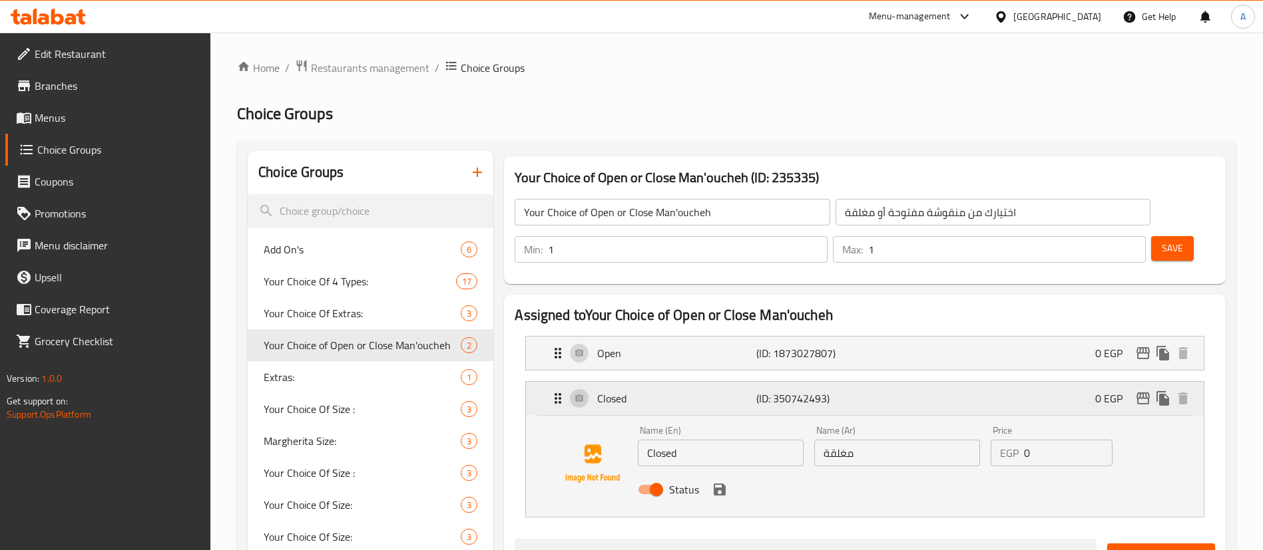
click at [849, 391] on p "(ID: 350742493)" at bounding box center [809, 399] width 106 height 16
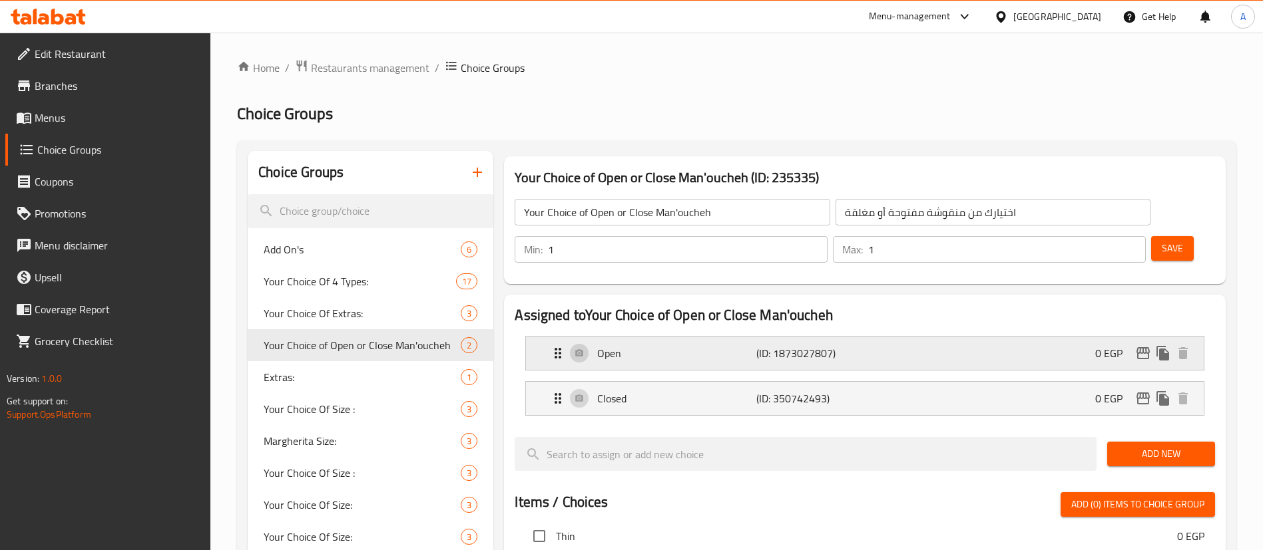
click at [846, 345] on p "(ID: 1873027807)" at bounding box center [809, 353] width 106 height 16
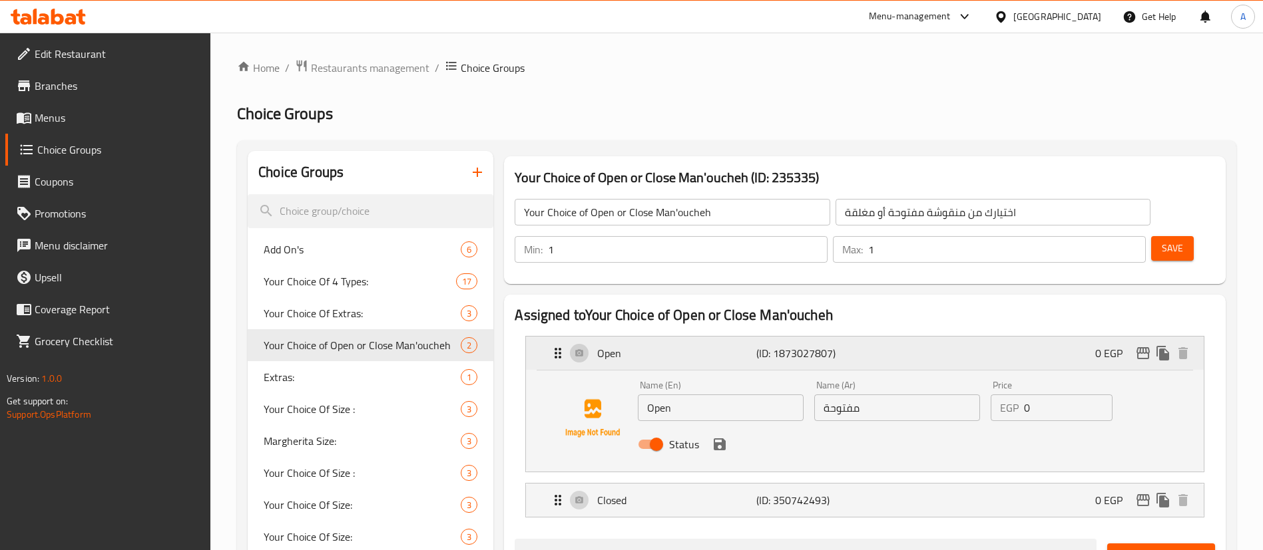
click at [846, 345] on p "(ID: 1873027807)" at bounding box center [809, 353] width 106 height 16
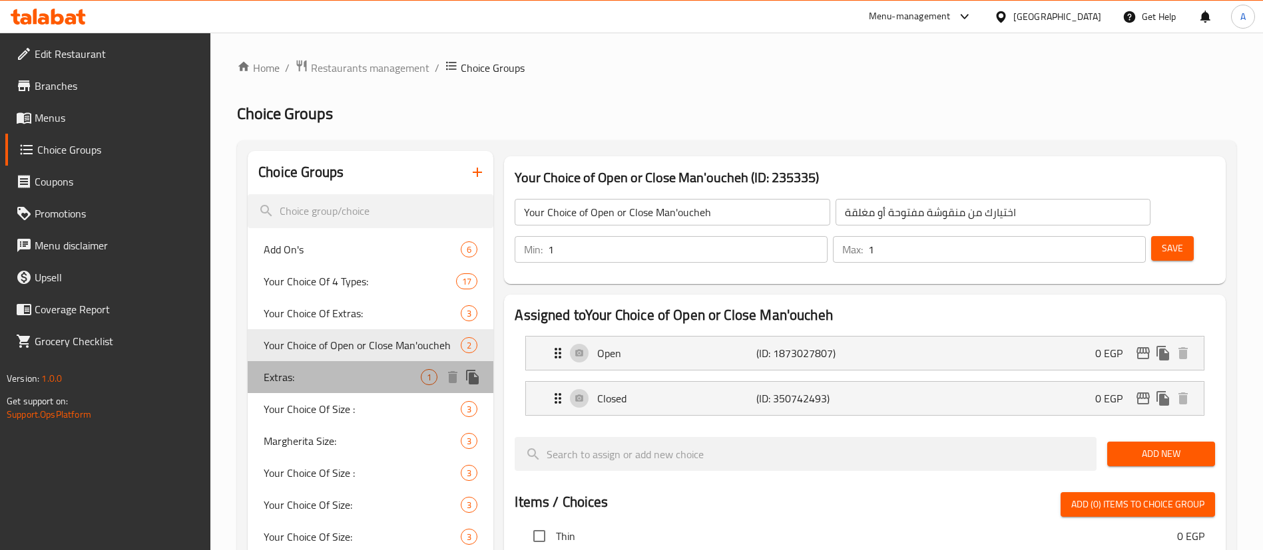
click at [346, 376] on span "Extras:" at bounding box center [342, 377] width 157 height 16
type input "Extras:"
type input "إضافات"
type input "0"
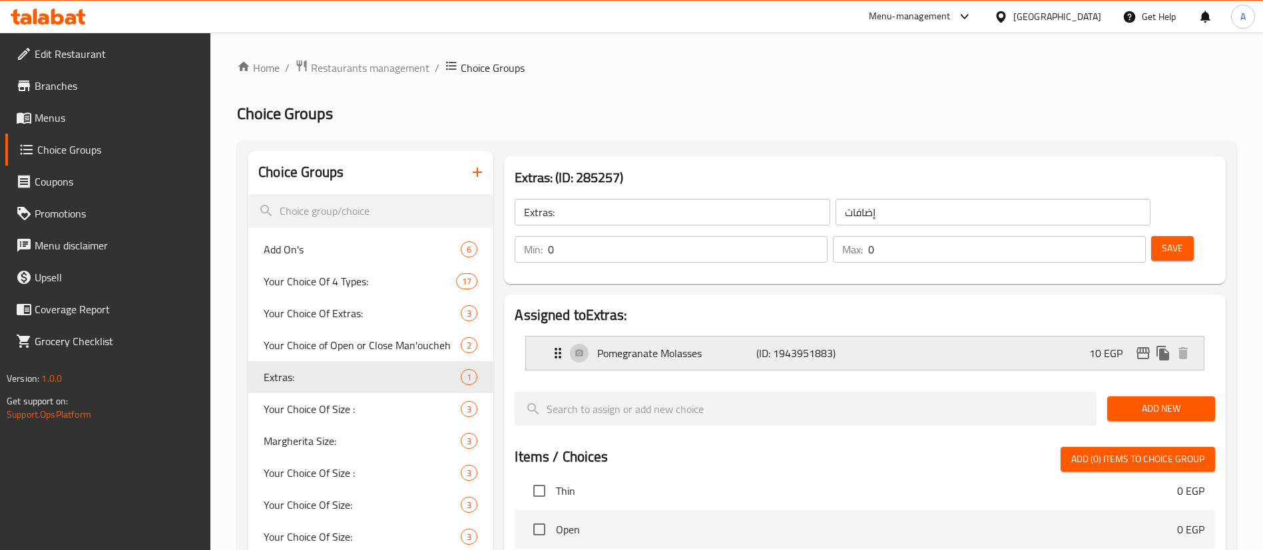
click at [891, 337] on div "Pomegranate Molasses (ID: 1943951883) 10 EGP" at bounding box center [869, 353] width 638 height 33
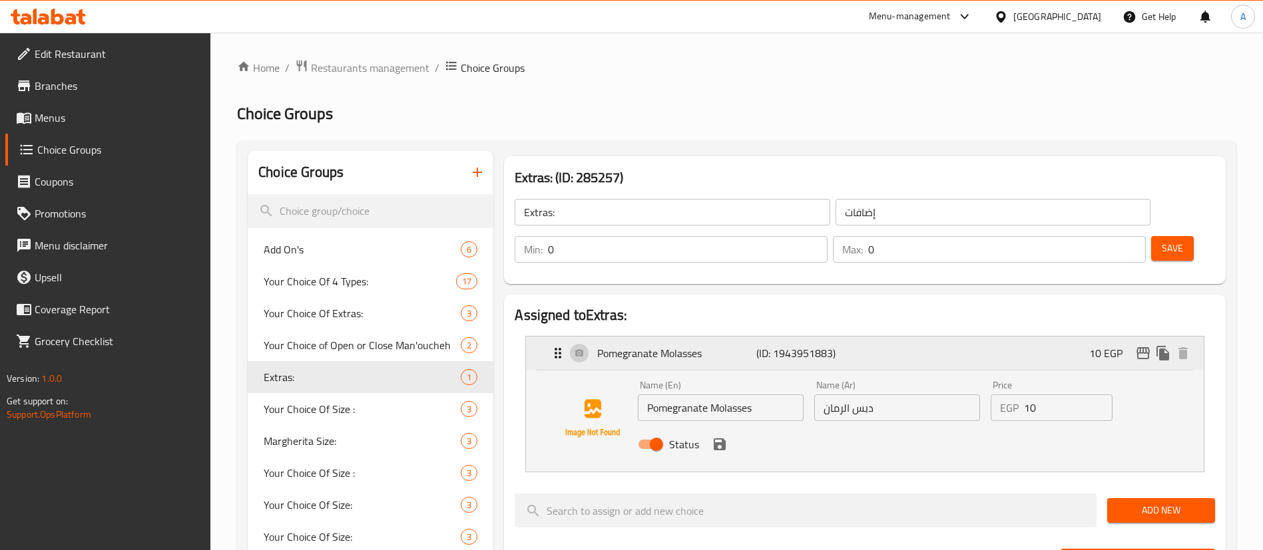
click at [891, 337] on div "Pomegranate Molasses (ID: 1943951883) 10 EGP" at bounding box center [869, 353] width 638 height 33
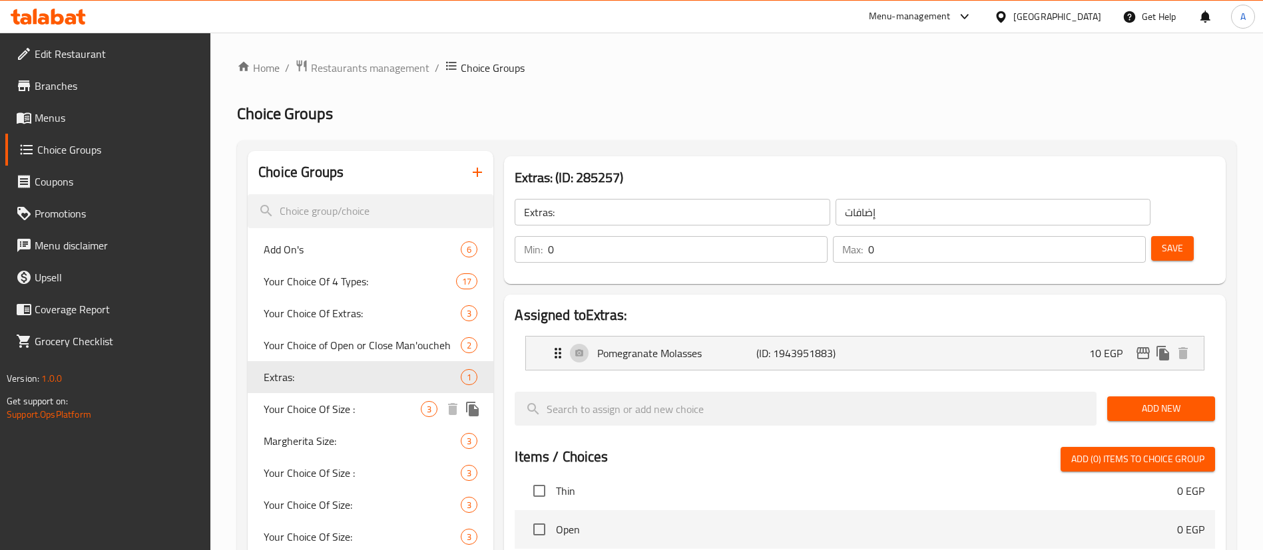
click at [314, 407] on span "Your Choice Of Size :" at bounding box center [342, 409] width 157 height 16
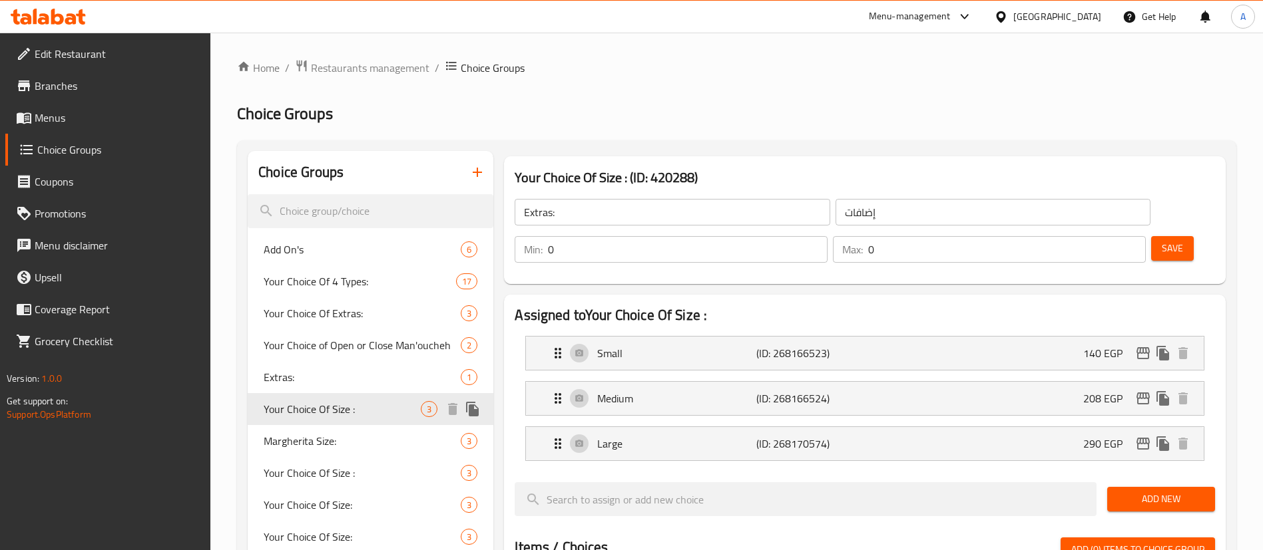
type input "Your Choice Of Size :"
type input "إختيارك من الحجم:"
type input "1"
click at [321, 437] on span "Margherita Size:" at bounding box center [342, 441] width 157 height 16
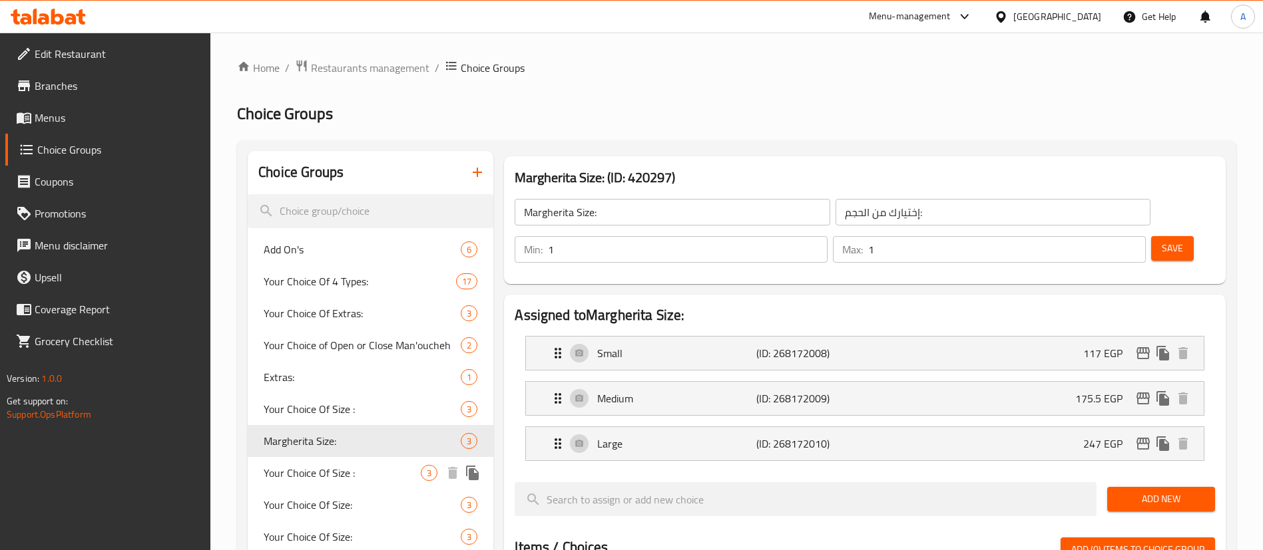
click at [304, 467] on span "Your Choice Of Size :" at bounding box center [342, 473] width 157 height 16
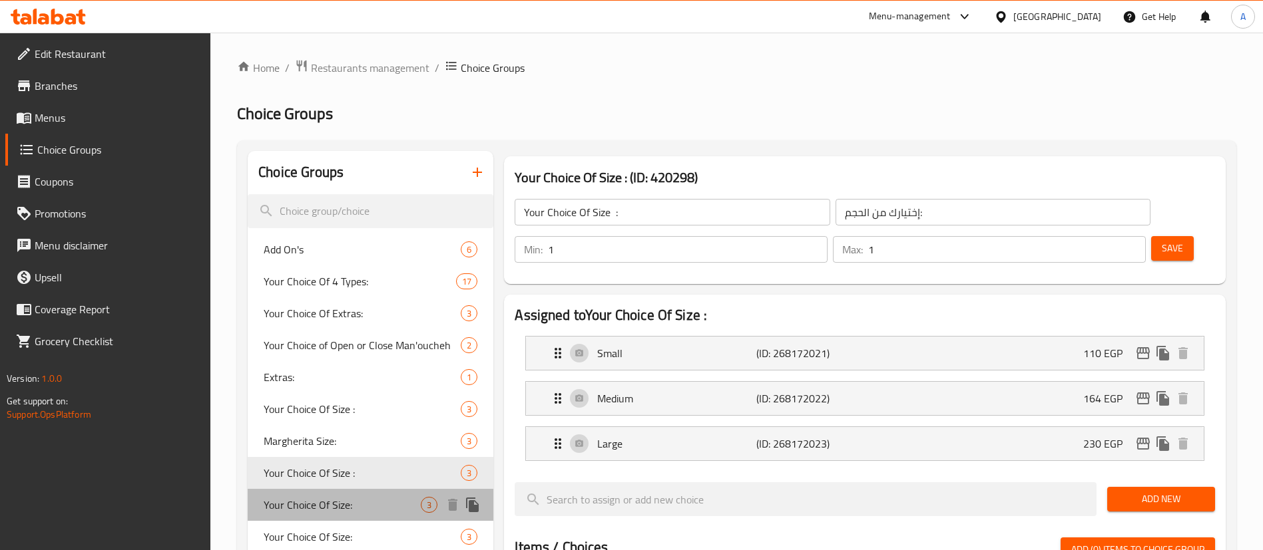
click at [325, 502] on span "Your Choice Of Size:" at bounding box center [342, 505] width 157 height 16
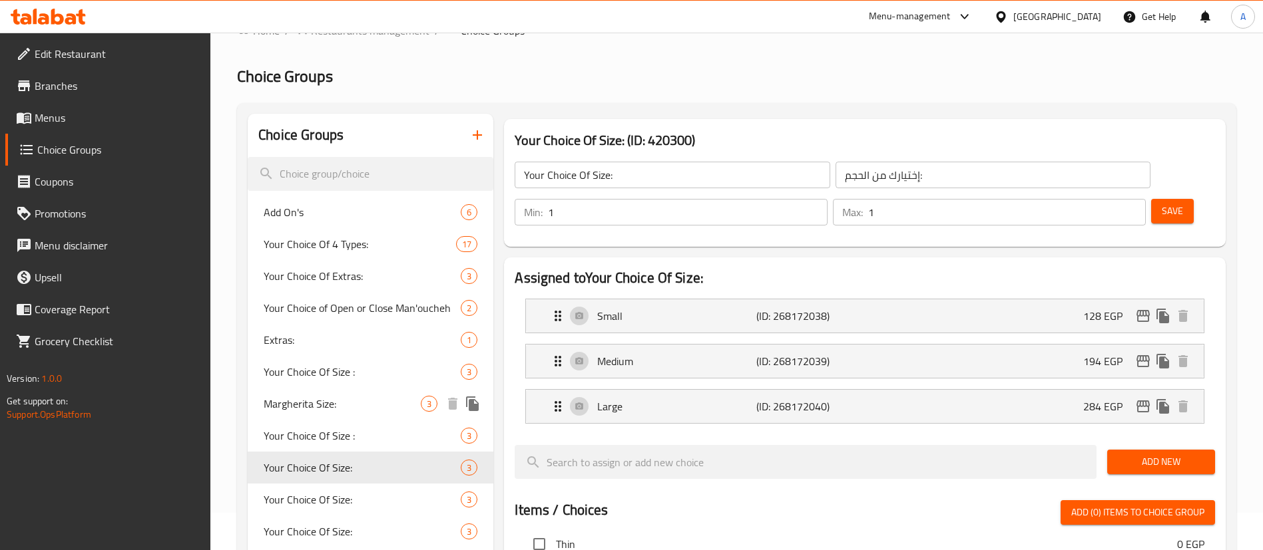
scroll to position [133, 0]
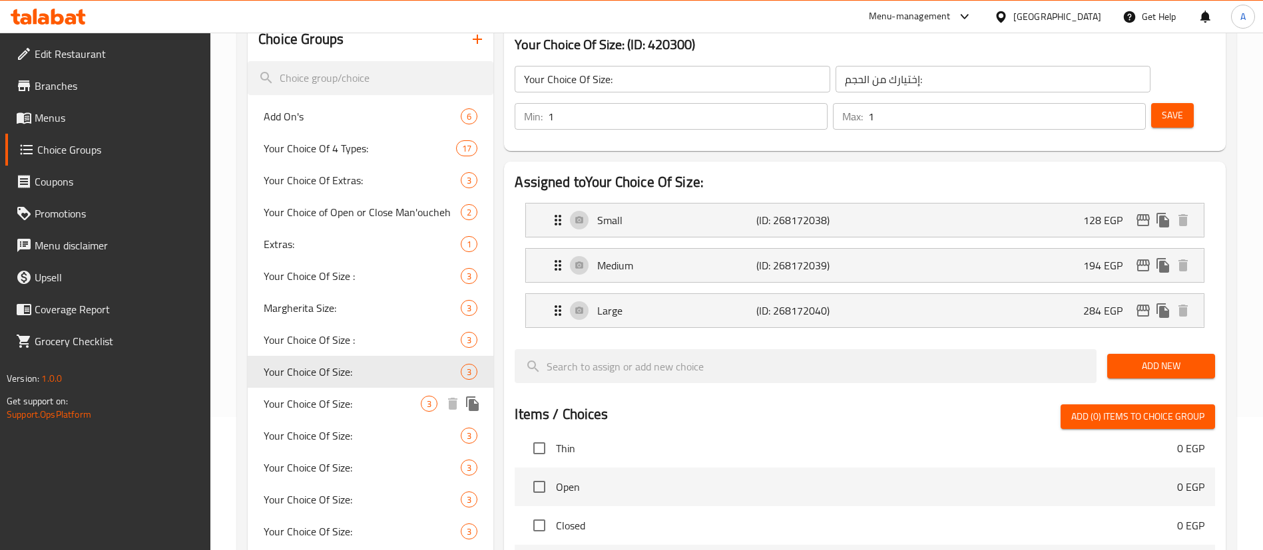
click at [343, 402] on span "Your Choice Of Size:" at bounding box center [342, 404] width 157 height 16
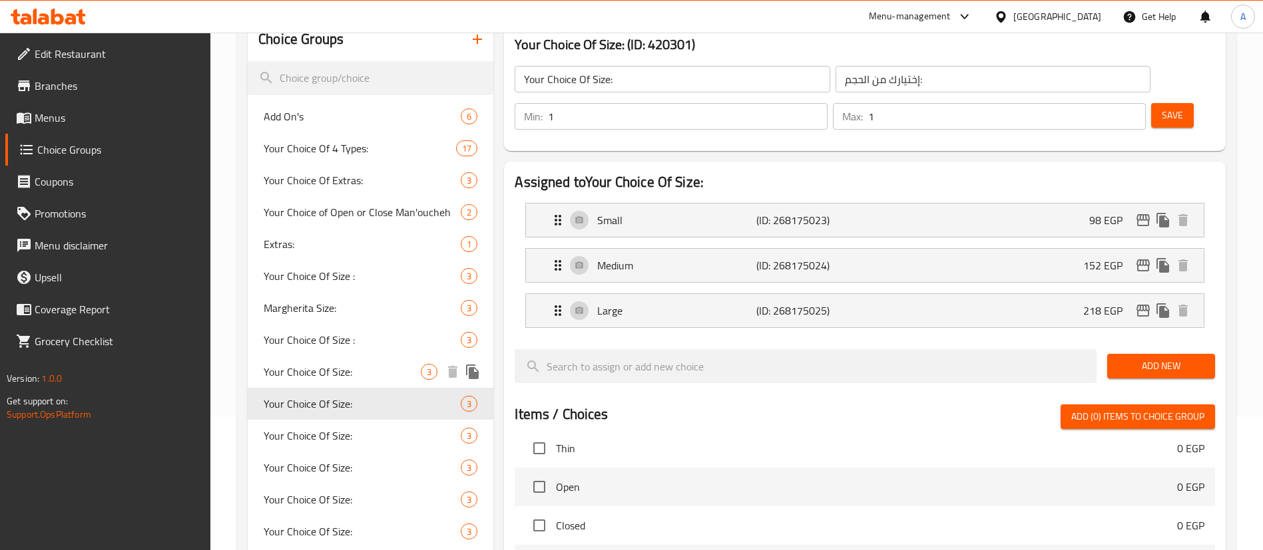
click at [326, 375] on span "Your Choice Of Size:" at bounding box center [342, 372] width 157 height 16
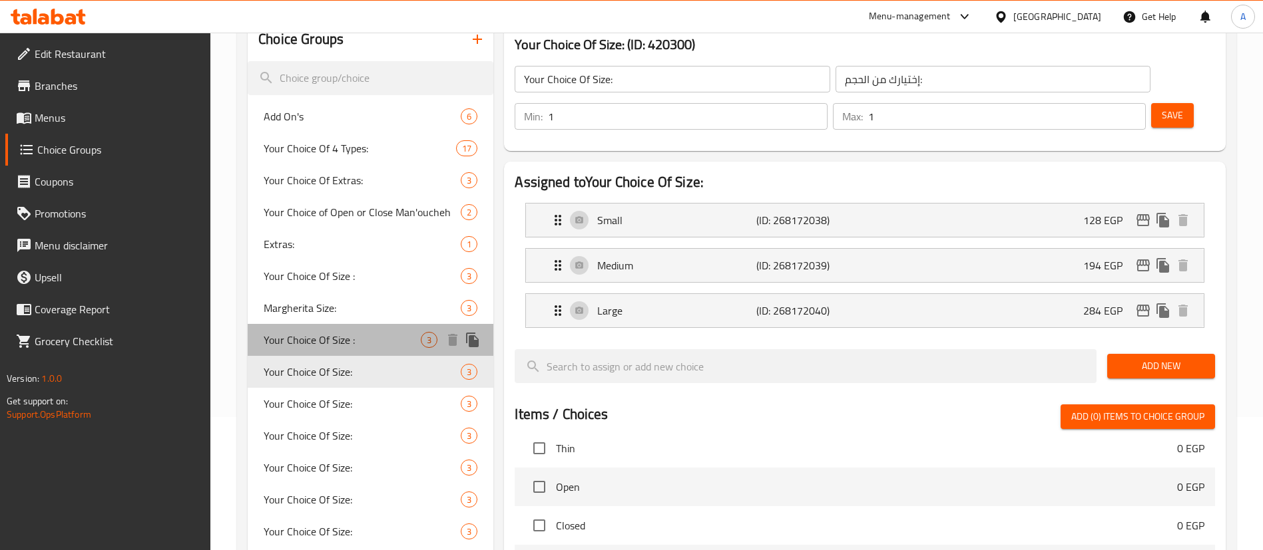
click at [337, 342] on span "Your Choice Of Size :" at bounding box center [342, 340] width 157 height 16
type input "Your Choice Of Size :"
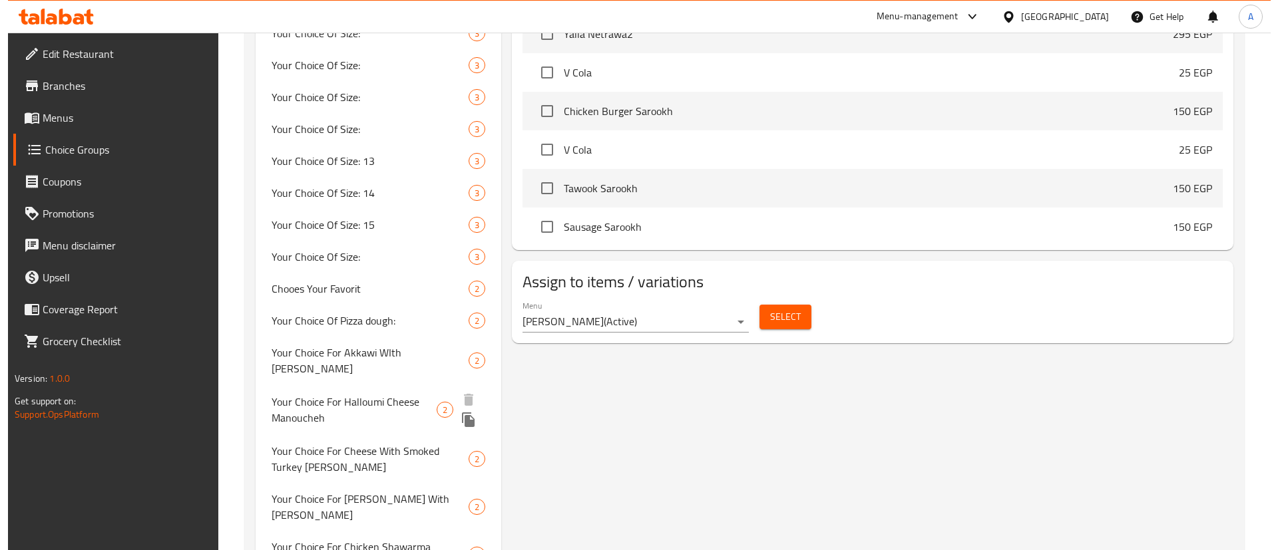
scroll to position [660, 0]
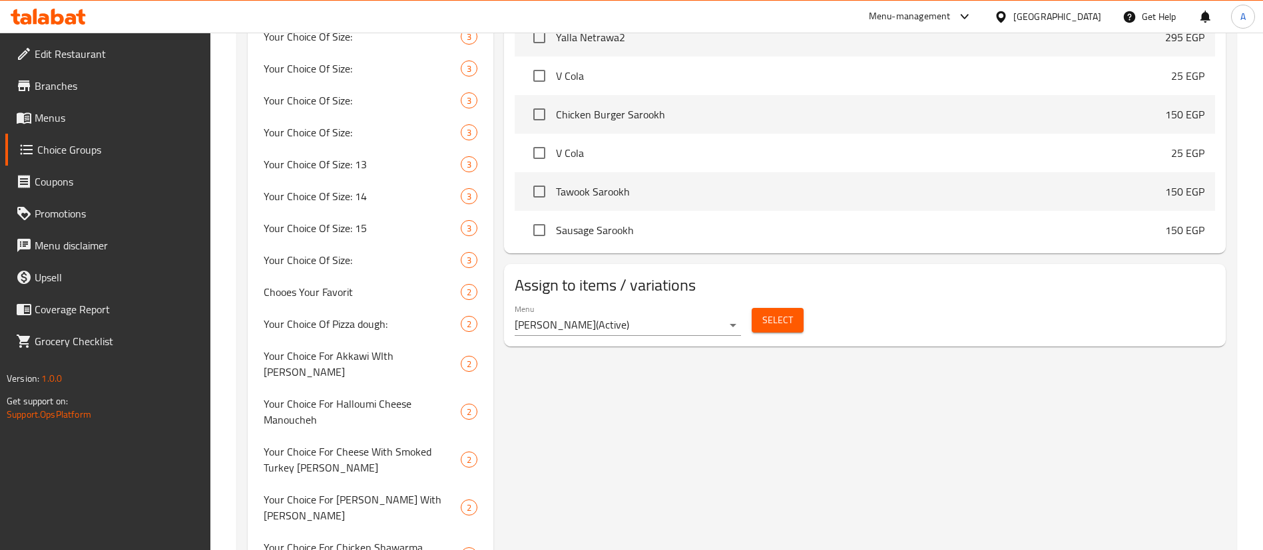
click at [781, 308] on button "Select" at bounding box center [777, 320] width 52 height 25
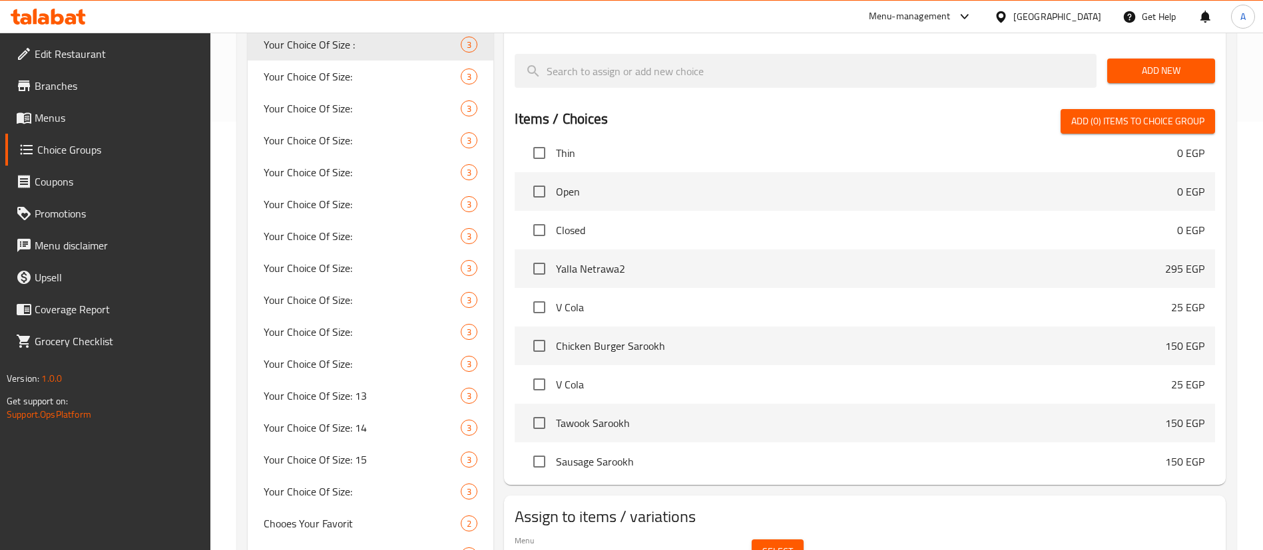
scroll to position [0, 0]
